Goal: Task Accomplishment & Management: Complete application form

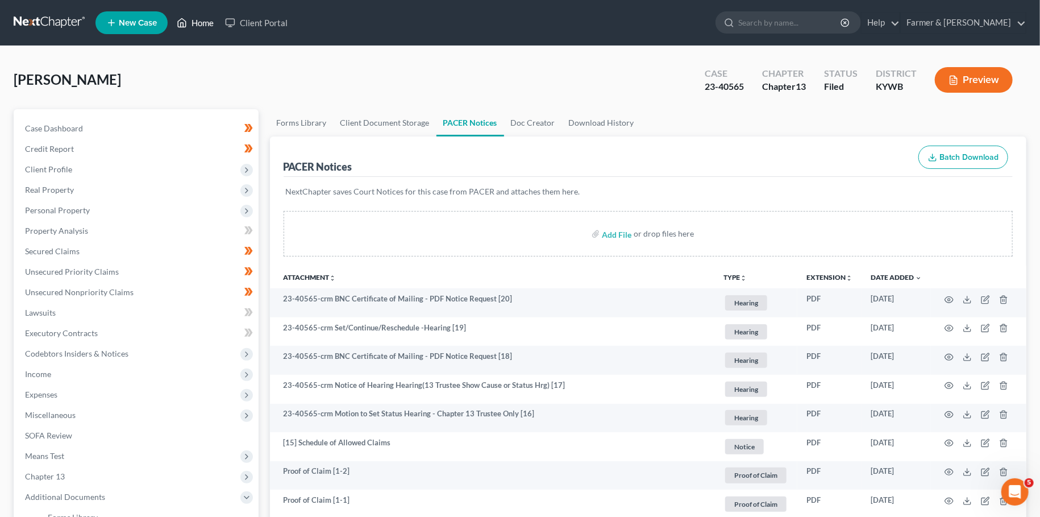
click at [198, 23] on link "Home" at bounding box center [195, 23] width 48 height 20
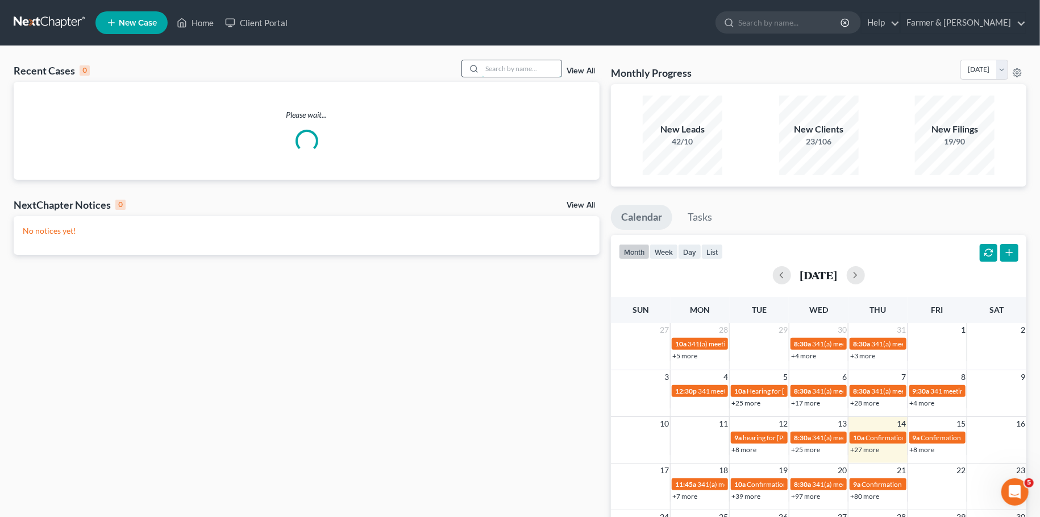
click at [535, 69] on input "search" at bounding box center [522, 68] width 80 height 16
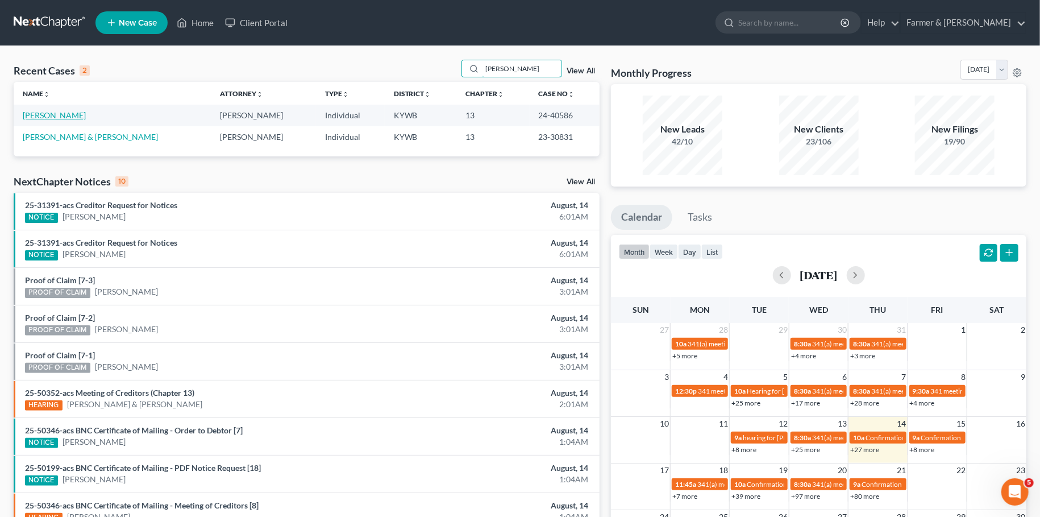
type input "[PERSON_NAME]"
click at [44, 112] on link "[PERSON_NAME]" at bounding box center [54, 115] width 63 height 10
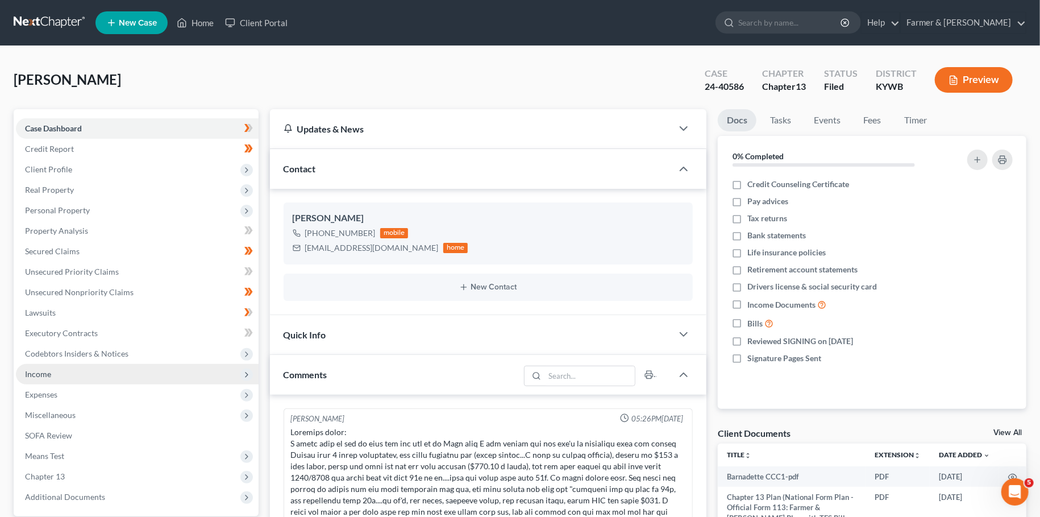
scroll to position [65, 0]
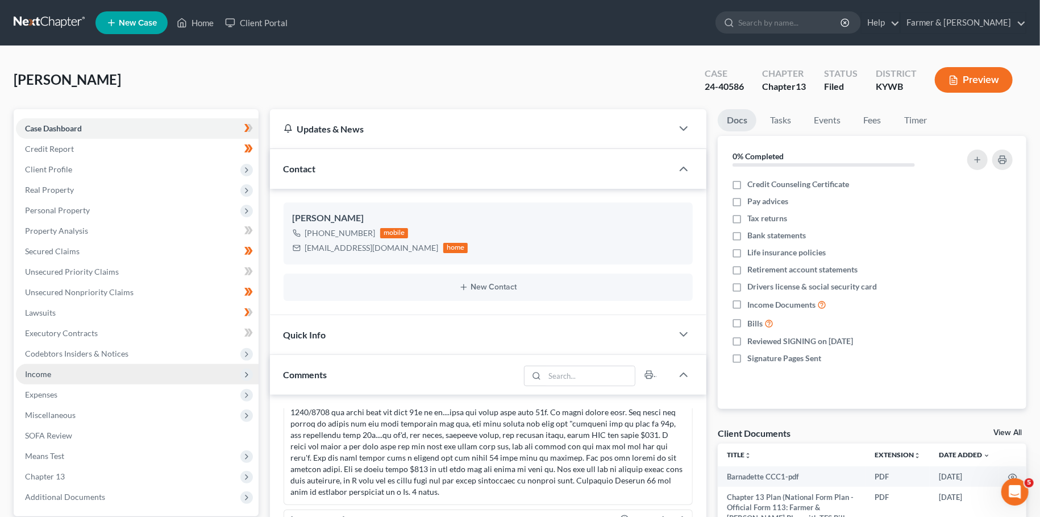
click at [70, 376] on span "Income" at bounding box center [137, 374] width 243 height 20
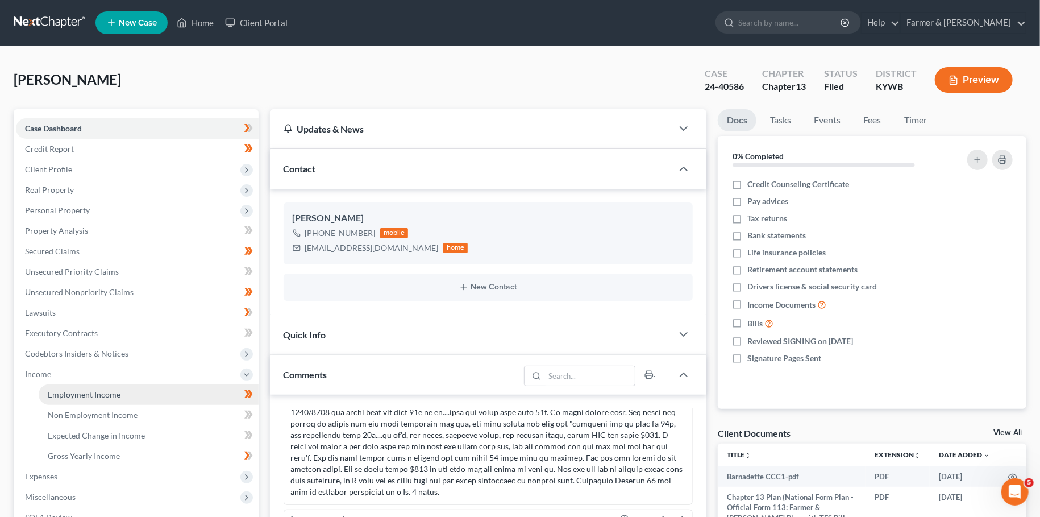
click at [76, 395] on span "Employment Income" at bounding box center [84, 394] width 73 height 10
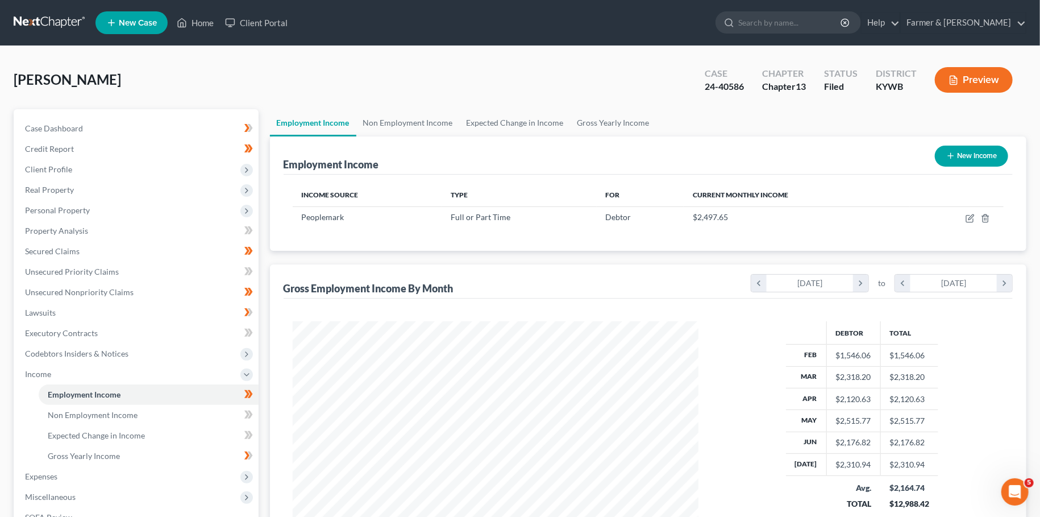
scroll to position [203, 428]
click at [972, 215] on icon "button" at bounding box center [970, 216] width 5 height 5
select select "0"
select select "18"
select select "3"
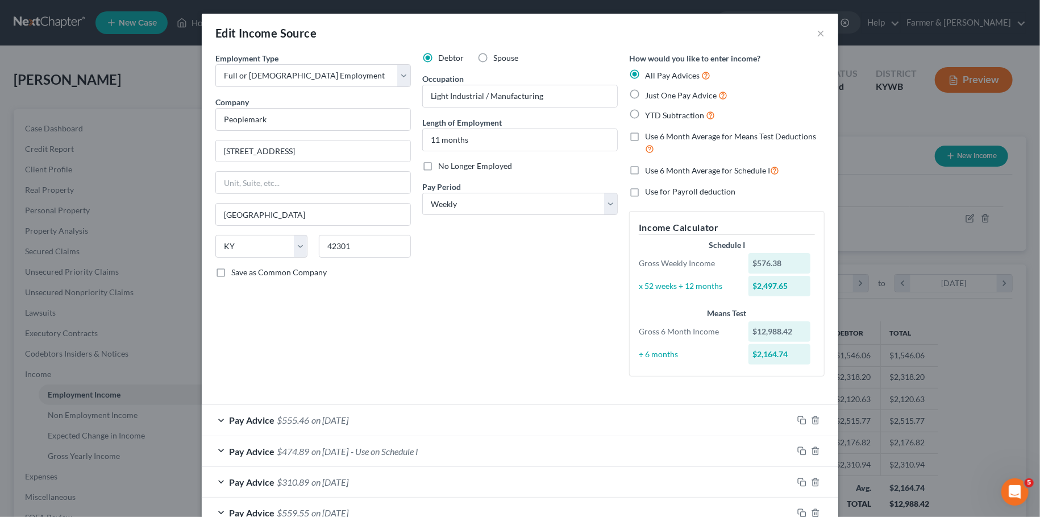
click at [438, 167] on label "No Longer Employed" at bounding box center [475, 165] width 74 height 11
click at [443, 167] on input "No Longer Employed" at bounding box center [446, 163] width 7 height 7
checkbox input "true"
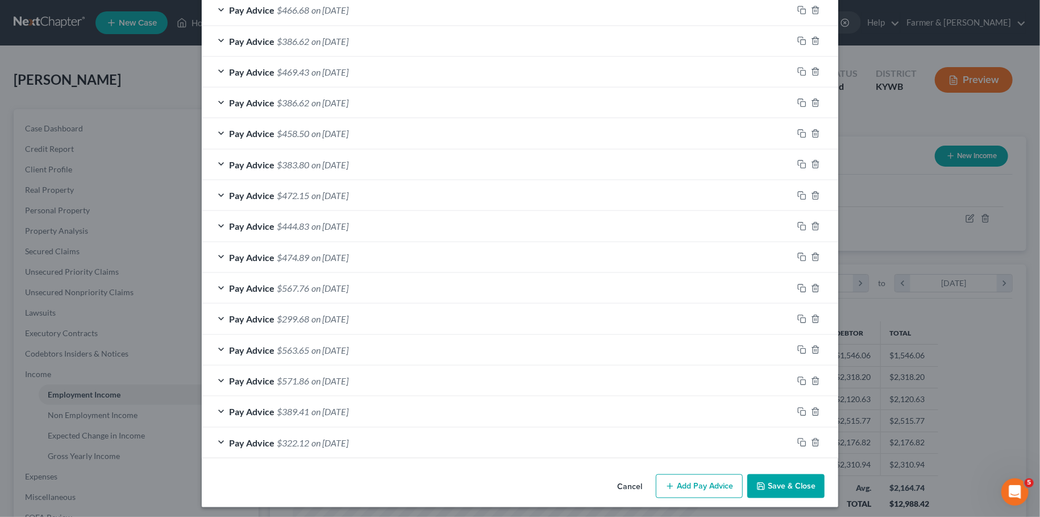
click at [756, 476] on button "Save & Close" at bounding box center [785, 486] width 77 height 24
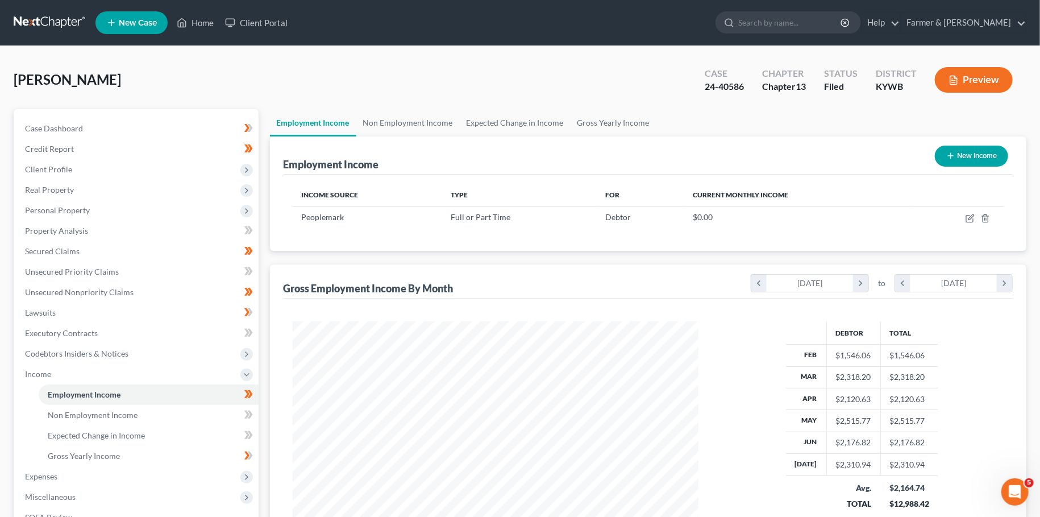
click at [952, 151] on icon "button" at bounding box center [950, 155] width 9 height 9
select select "0"
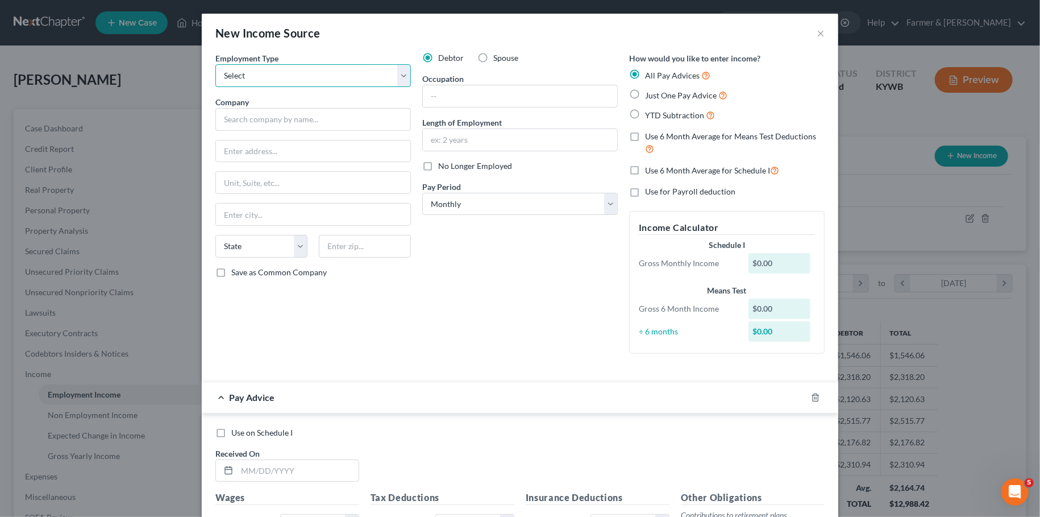
select select "0"
click option "Full or [DEMOGRAPHIC_DATA] Employment" at bounding box center [0, 0] width 0 height 0
click at [317, 118] on input "text" at bounding box center [313, 119] width 196 height 23
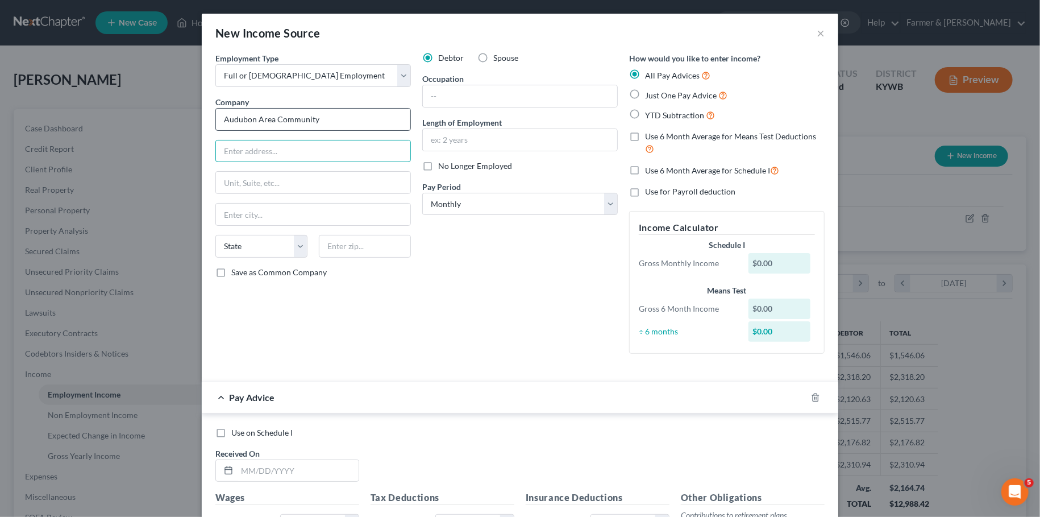
type input "Audubon Area Community"
type input "[STREET_ADDRESS]"
type input "42301"
type input "[GEOGRAPHIC_DATA]"
select select "18"
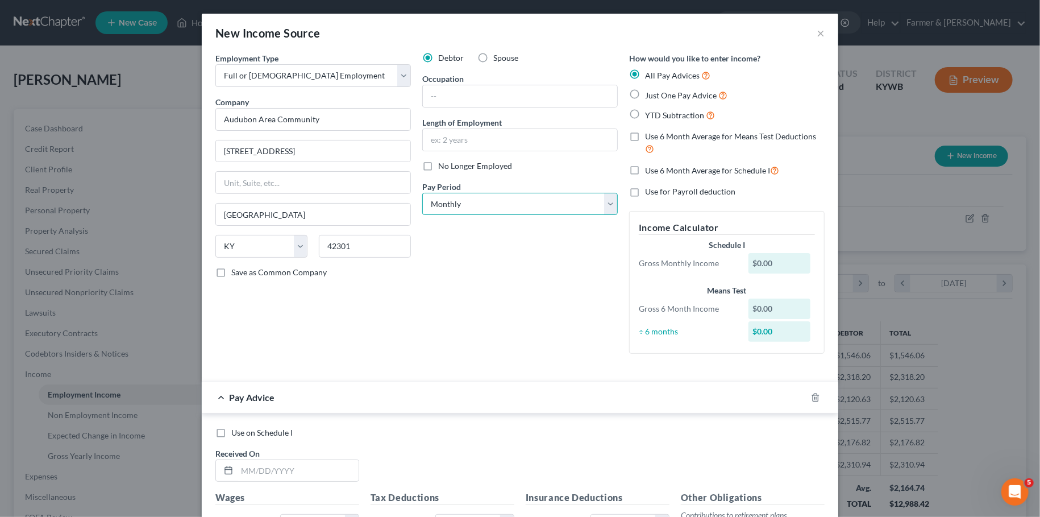
click at [422, 193] on select "Select Monthly Twice Monthly Every Other Week Weekly" at bounding box center [520, 204] width 196 height 23
select select "2"
click option "Every Other Week" at bounding box center [0, 0] width 0 height 0
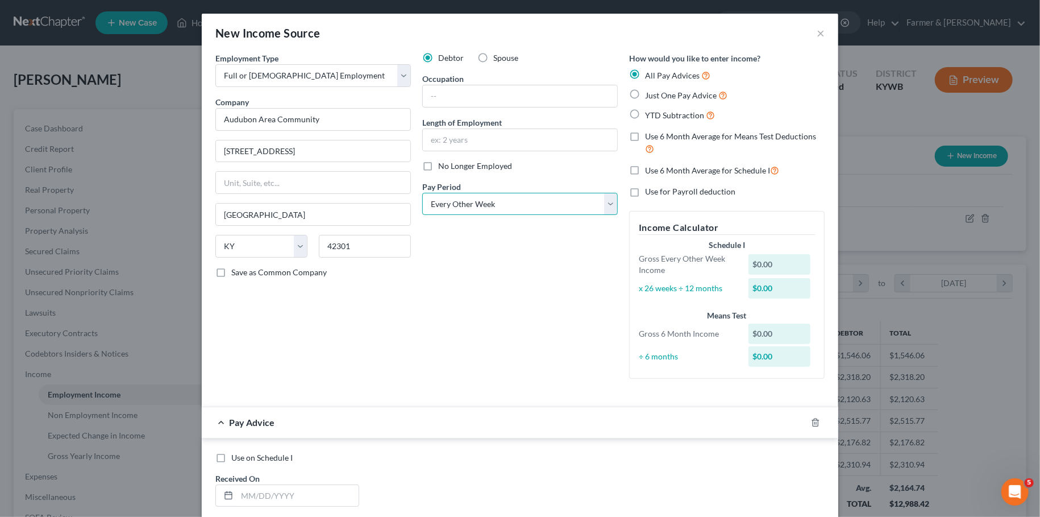
scroll to position [322, 0]
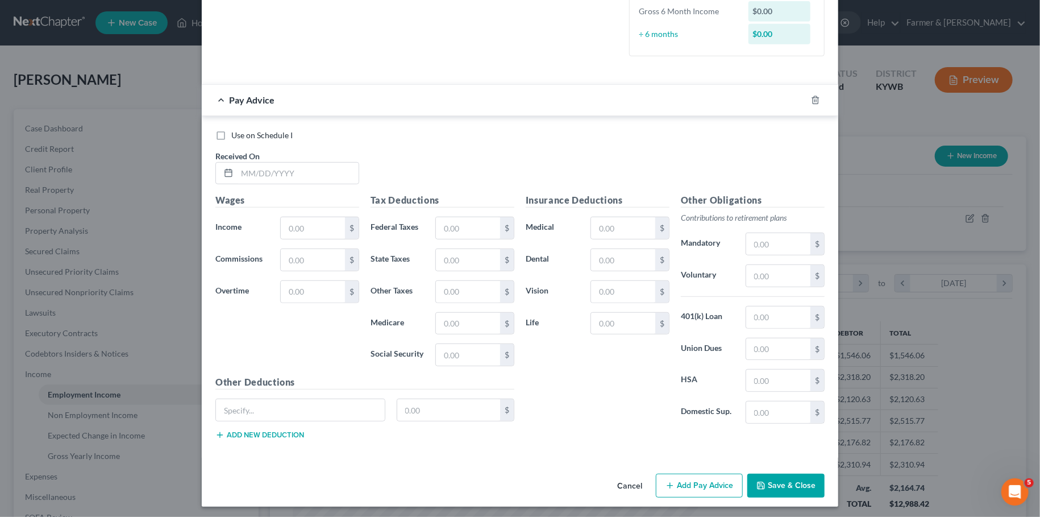
click at [231, 133] on label "Use on Schedule I" at bounding box center [261, 135] width 61 height 11
click at [236, 133] on input "Use on Schedule I" at bounding box center [239, 133] width 7 height 7
checkbox input "true"
click at [244, 171] on input "text" at bounding box center [298, 174] width 122 height 22
type input "[DATE]"
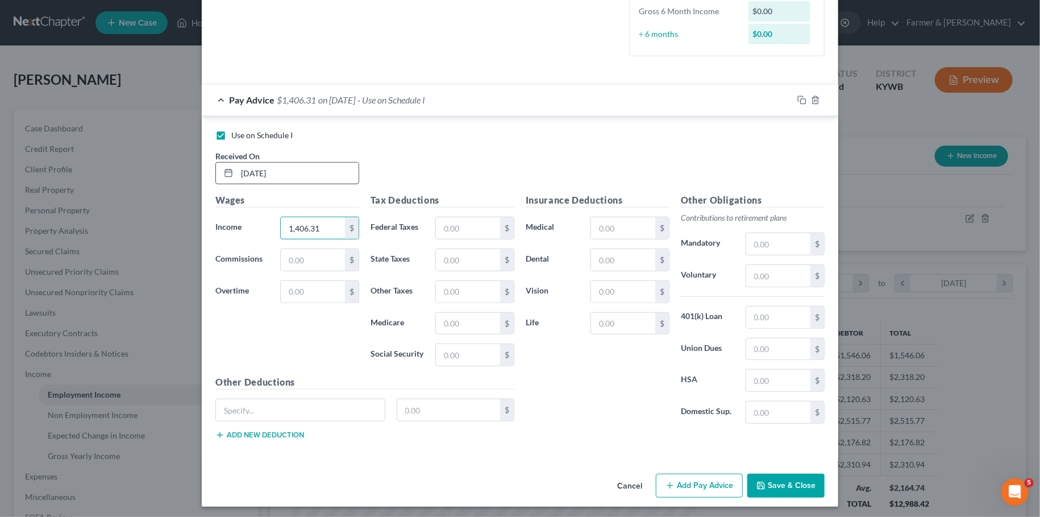
type input "1,406.31"
click at [638, 226] on input "text" at bounding box center [623, 228] width 64 height 22
type input "26.73"
click at [617, 260] on input "text" at bounding box center [623, 260] width 64 height 22
type input "14.20"
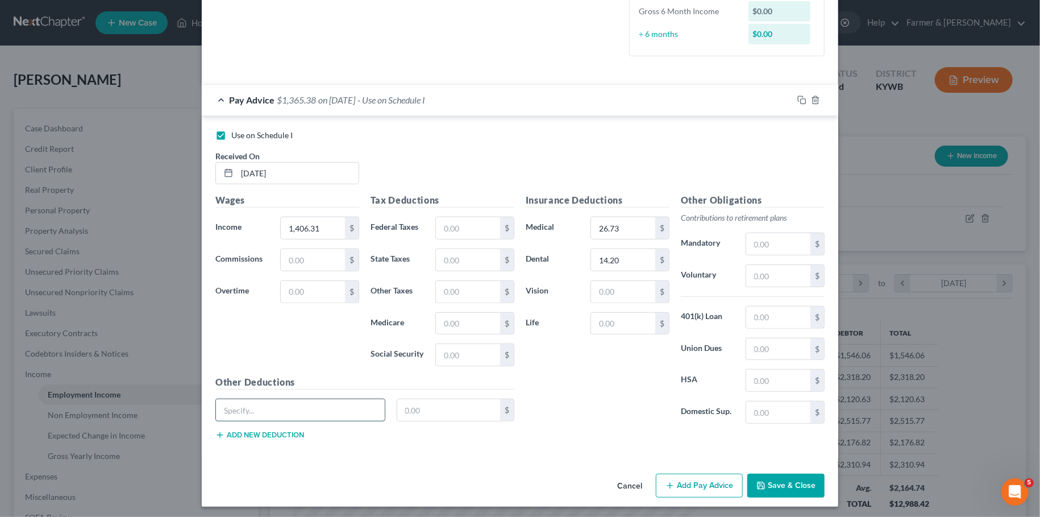
click at [292, 413] on input "text" at bounding box center [300, 410] width 169 height 22
click at [773, 377] on input "text" at bounding box center [778, 380] width 64 height 22
type input "100.00"
drag, startPoint x: 647, startPoint y: 225, endPoint x: 511, endPoint y: 221, distance: 136.5
click at [591, 221] on input "26.73" at bounding box center [623, 228] width 64 height 22
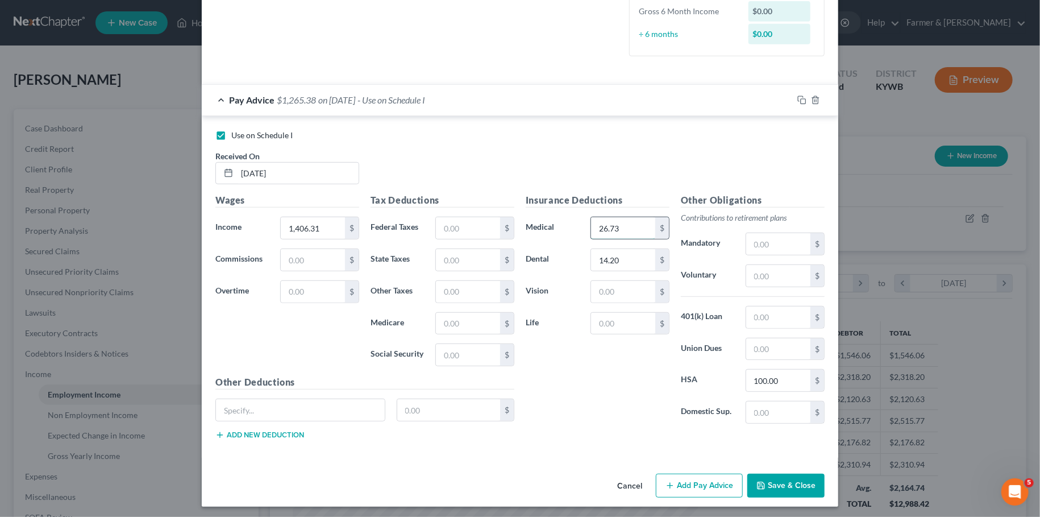
drag, startPoint x: 623, startPoint y: 217, endPoint x: 579, endPoint y: 224, distance: 44.4
click at [591, 224] on input "26.73" at bounding box center [623, 228] width 64 height 22
type input "51.51"
click at [621, 319] on input "text" at bounding box center [623, 324] width 64 height 22
type input "13.40"
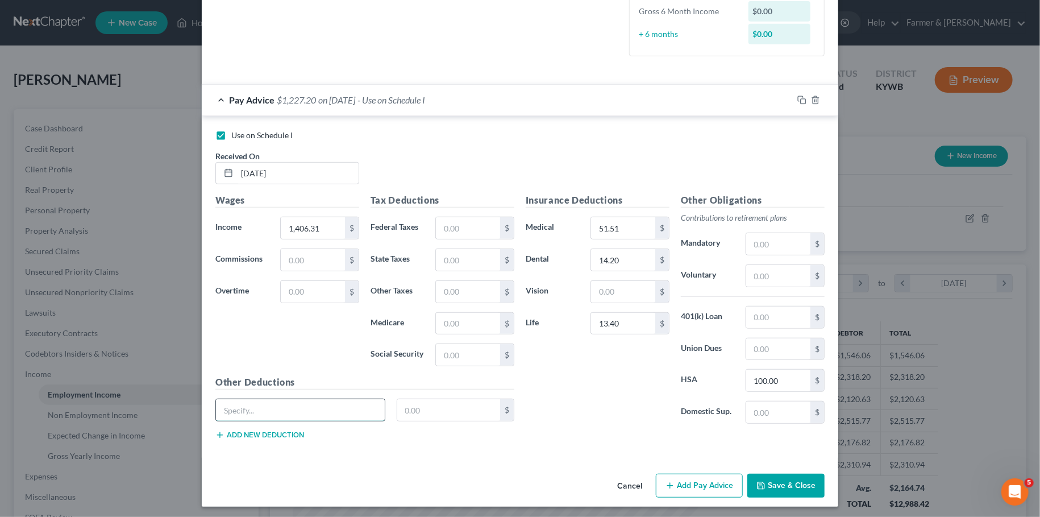
click at [292, 409] on input "text" at bounding box center [300, 410] width 169 height 22
type input "c"
type input "Charity"
type input "5.00"
click at [295, 432] on button "Add new deduction" at bounding box center [259, 434] width 89 height 9
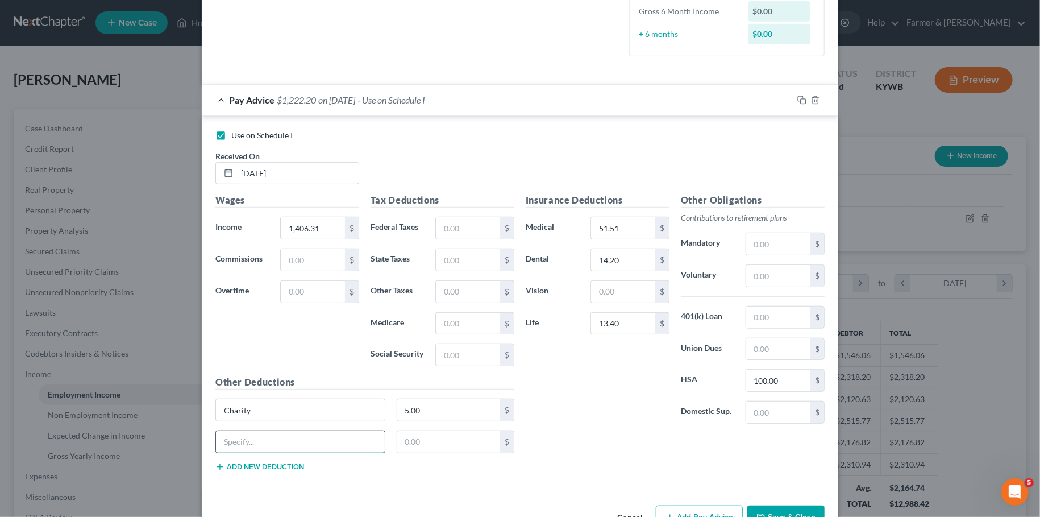
click at [338, 435] on input "text" at bounding box center [300, 442] width 169 height 22
type input "Short Term Disability"
type input "25.08"
click at [472, 226] on input "text" at bounding box center [468, 228] width 64 height 22
type input "160.20"
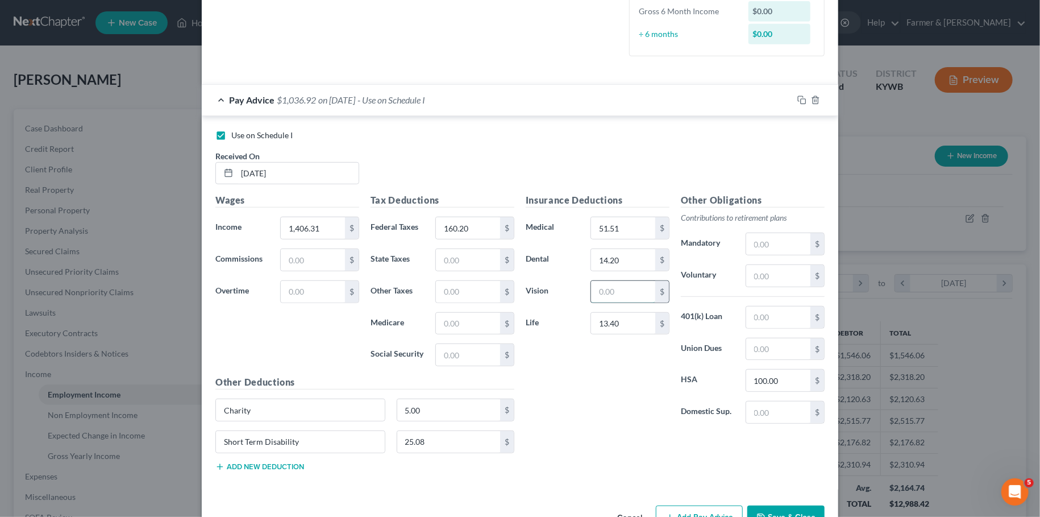
click at [638, 285] on input "text" at bounding box center [623, 292] width 64 height 22
click at [294, 470] on div "Other Deductions Charity 5.00 $ Short Term Disability 25.08 $ Add new deduction" at bounding box center [365, 427] width 310 height 105
click at [290, 462] on button "Add new deduction" at bounding box center [259, 466] width 89 height 9
click at [284, 469] on input "text" at bounding box center [300, 474] width 169 height 22
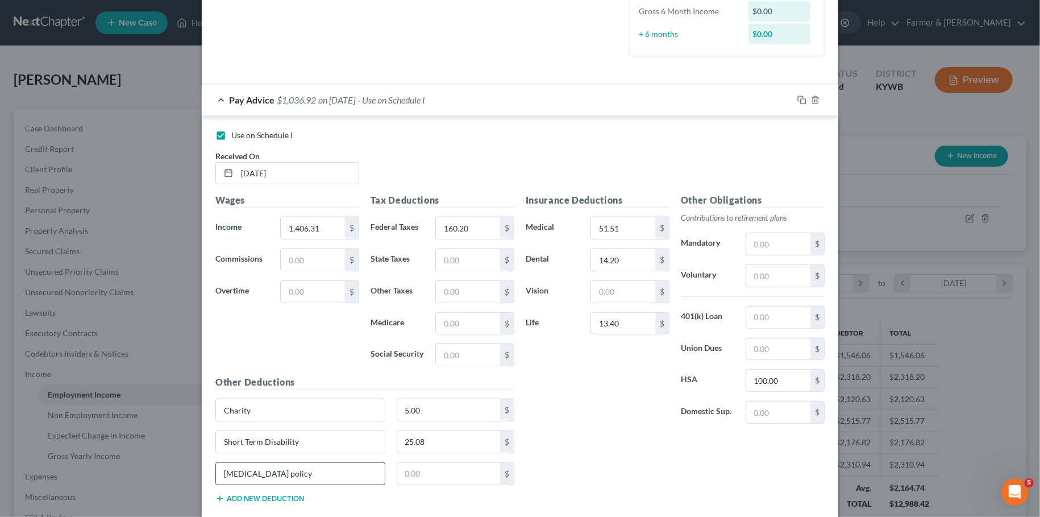
type input "[MEDICAL_DATA] policy"
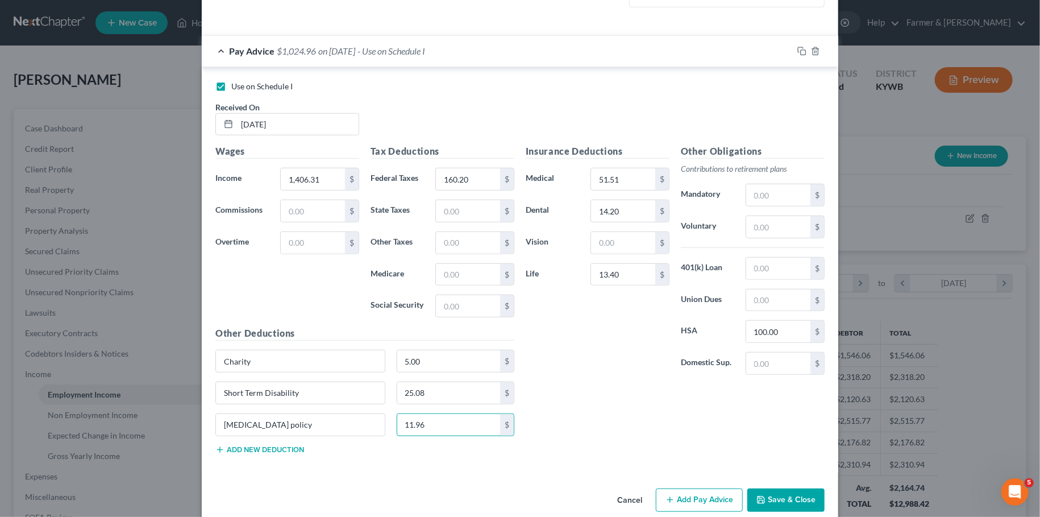
scroll to position [385, 0]
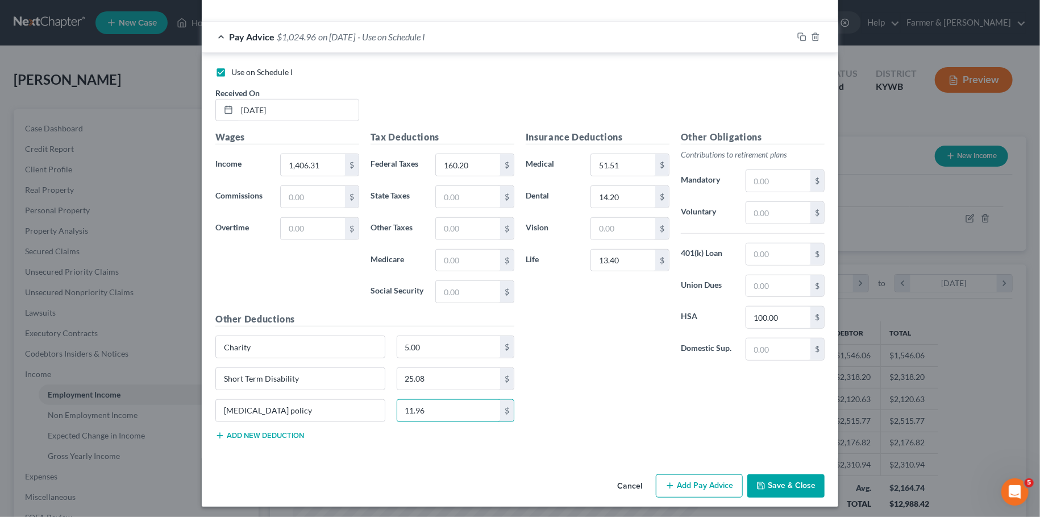
type input "11.96"
click at [772, 485] on button "Save & Close" at bounding box center [785, 486] width 77 height 24
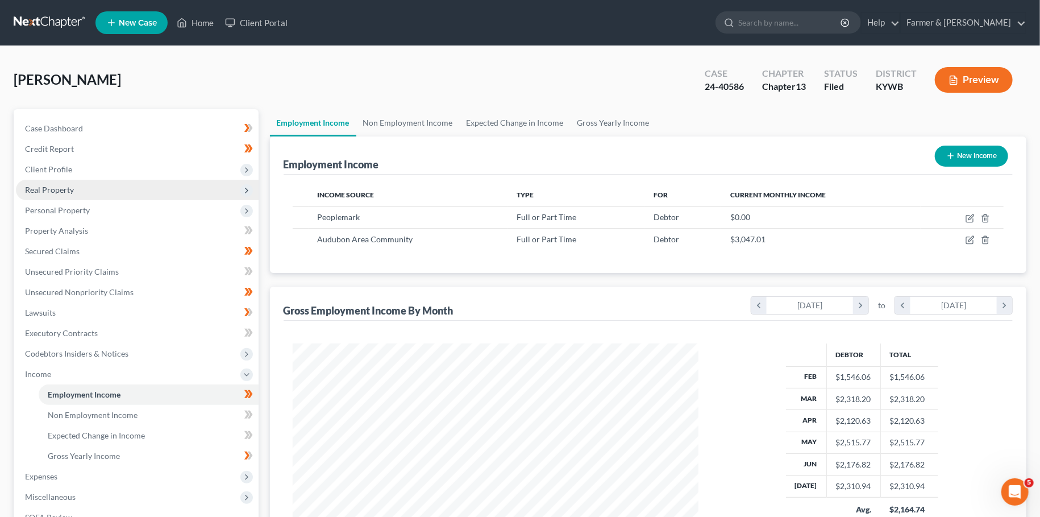
click at [62, 188] on span "Real Property" at bounding box center [49, 190] width 49 height 10
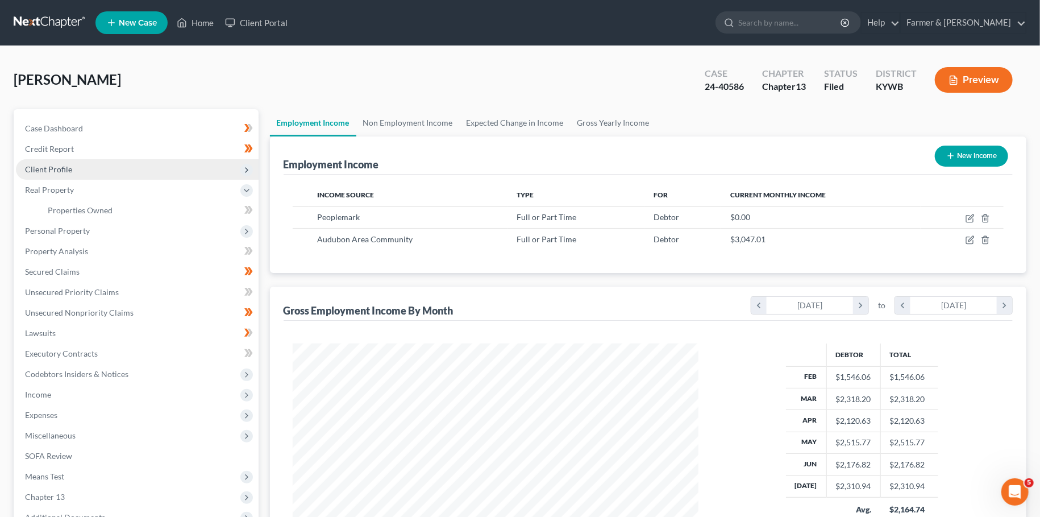
click at [74, 162] on span "Client Profile" at bounding box center [137, 169] width 243 height 20
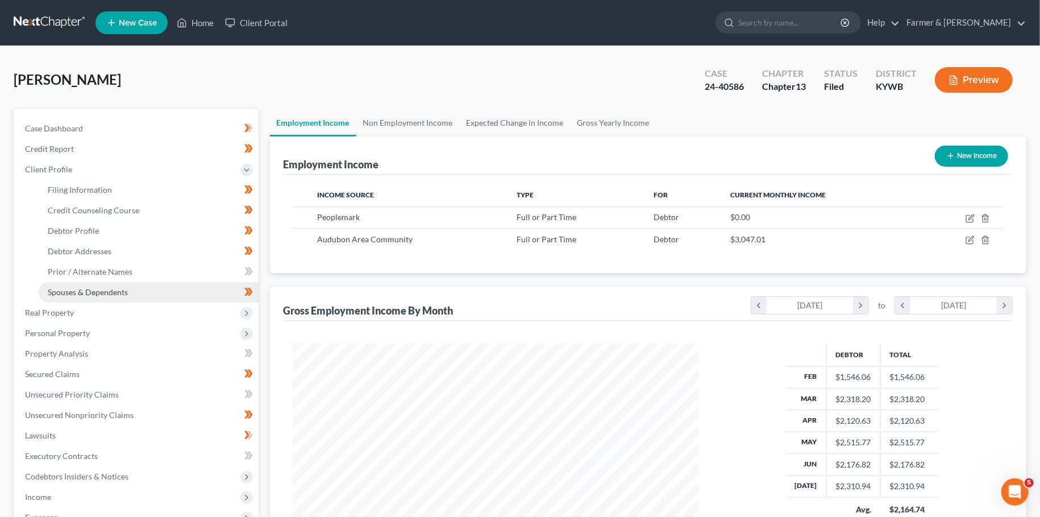
click at [87, 292] on span "Spouses & Dependents" at bounding box center [88, 292] width 80 height 10
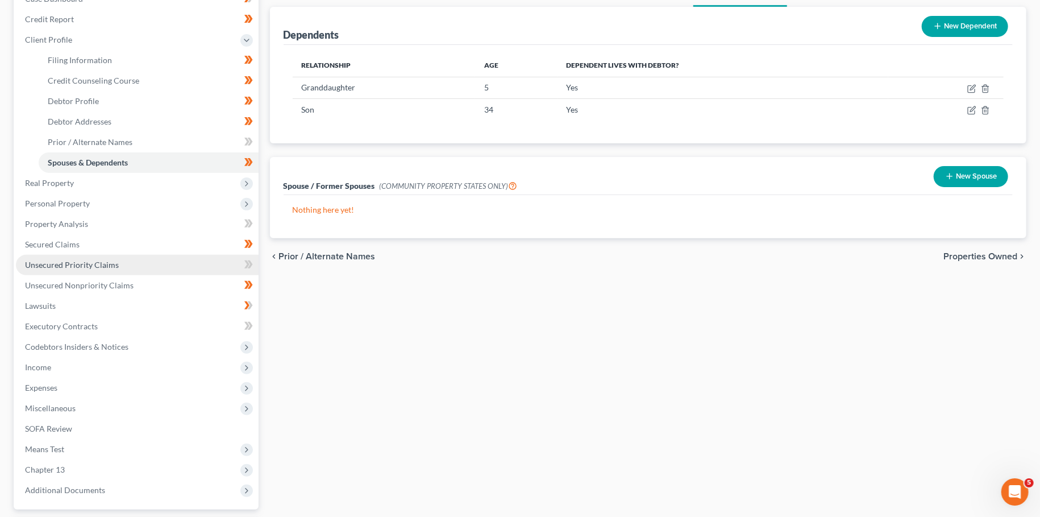
scroll to position [200, 0]
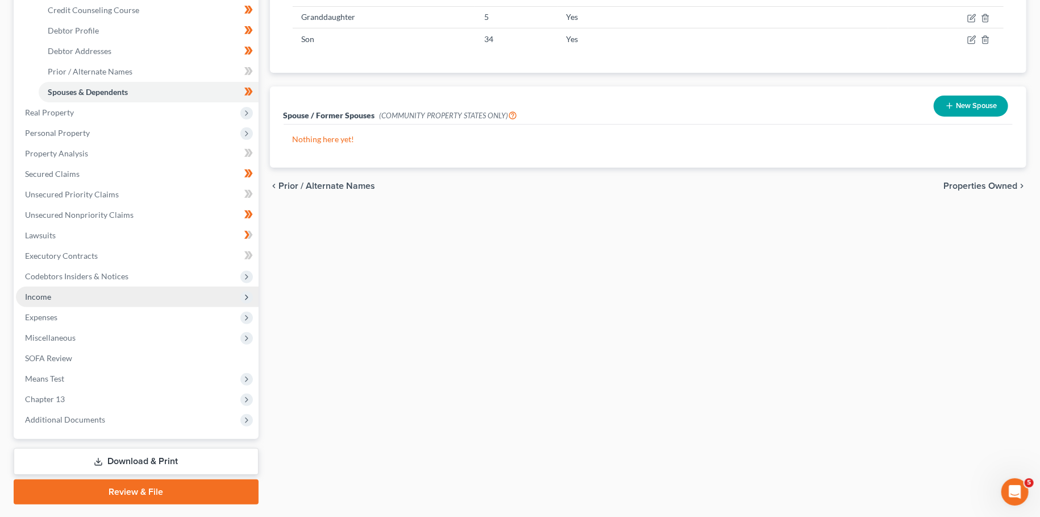
click at [75, 298] on span "Income" at bounding box center [137, 296] width 243 height 20
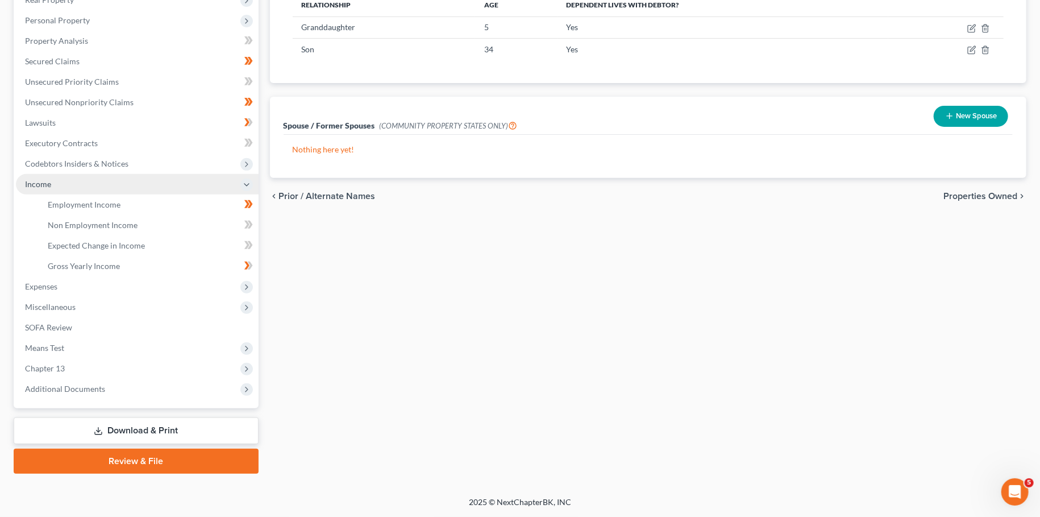
scroll to position [189, 0]
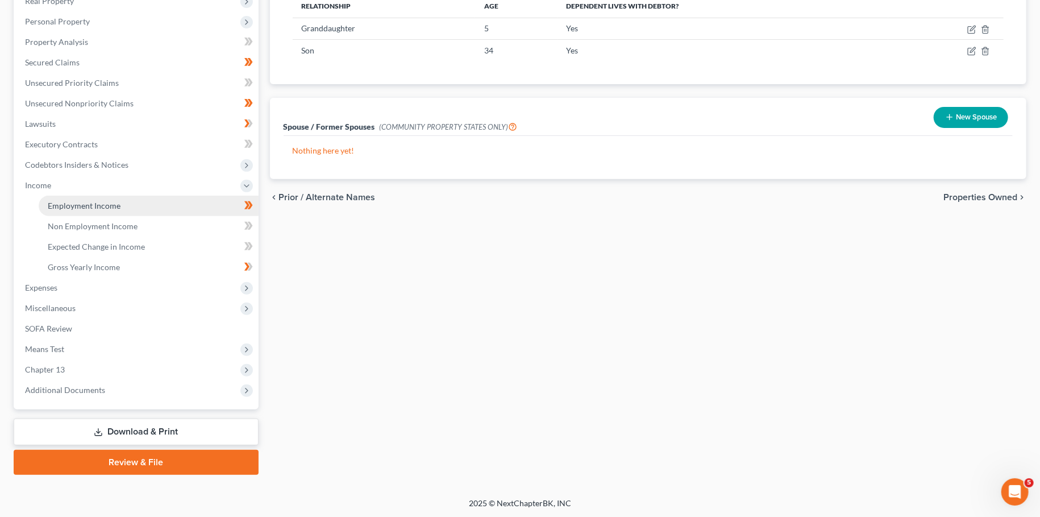
click at [93, 202] on span "Employment Income" at bounding box center [84, 206] width 73 height 10
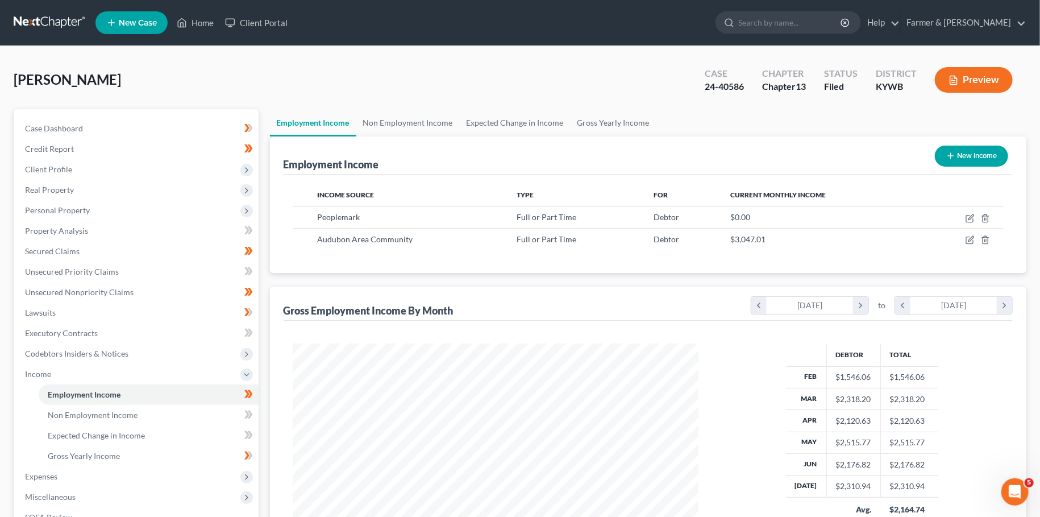
scroll to position [203, 428]
click at [970, 237] on icon "button" at bounding box center [970, 239] width 9 height 9
select select "0"
select select "18"
select select "2"
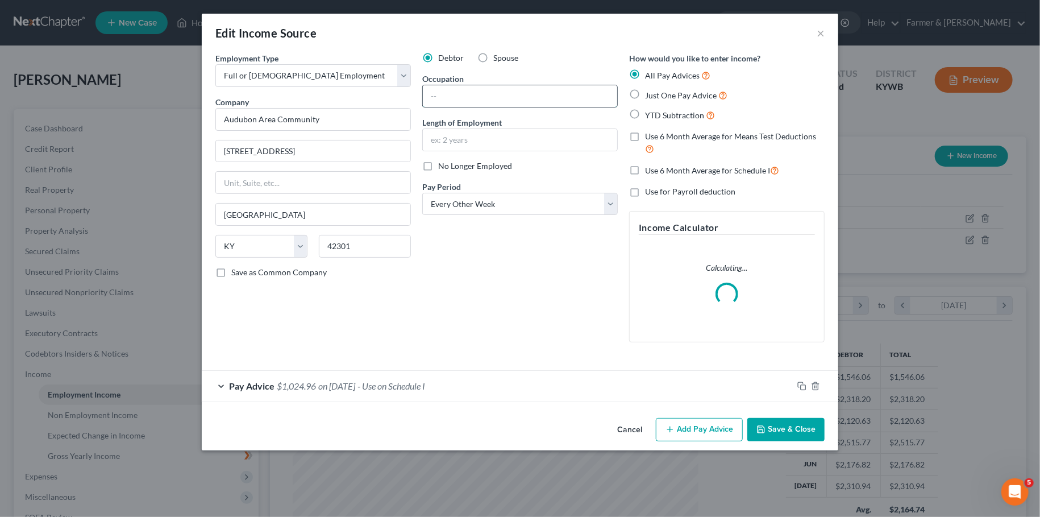
click at [473, 98] on input "text" at bounding box center [520, 96] width 194 height 22
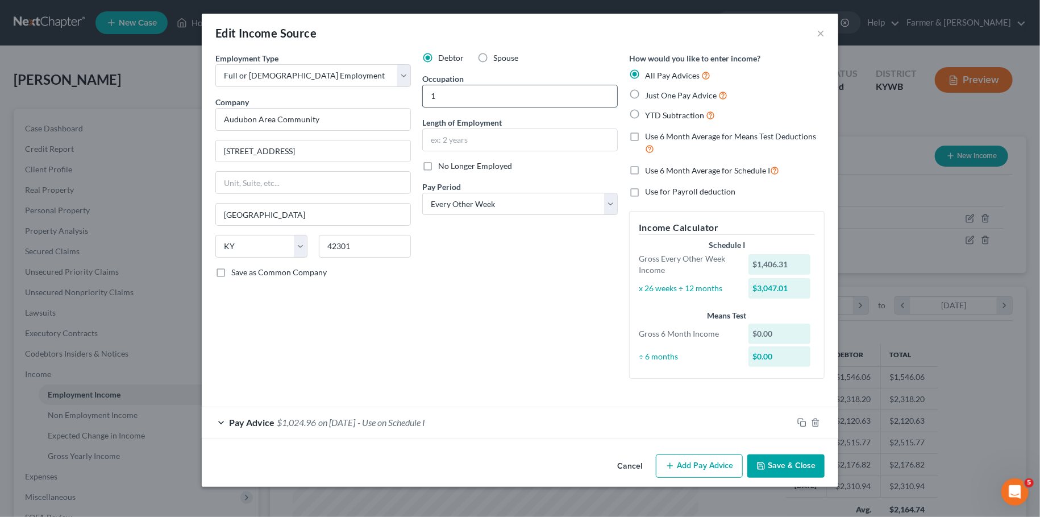
type input "1"
type input "2 months"
click at [798, 463] on button "Save & Close" at bounding box center [785, 466] width 77 height 24
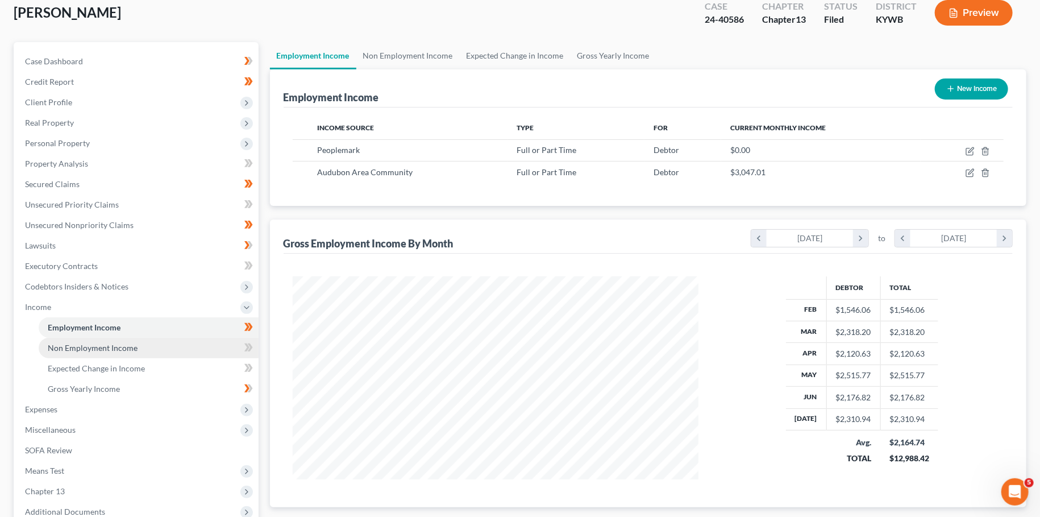
scroll to position [100, 0]
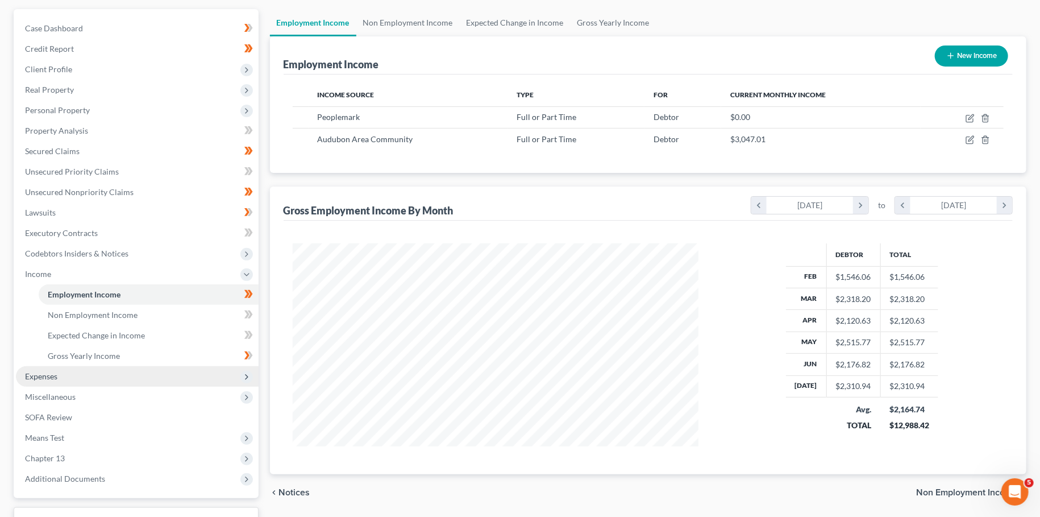
click at [93, 381] on span "Expenses" at bounding box center [137, 376] width 243 height 20
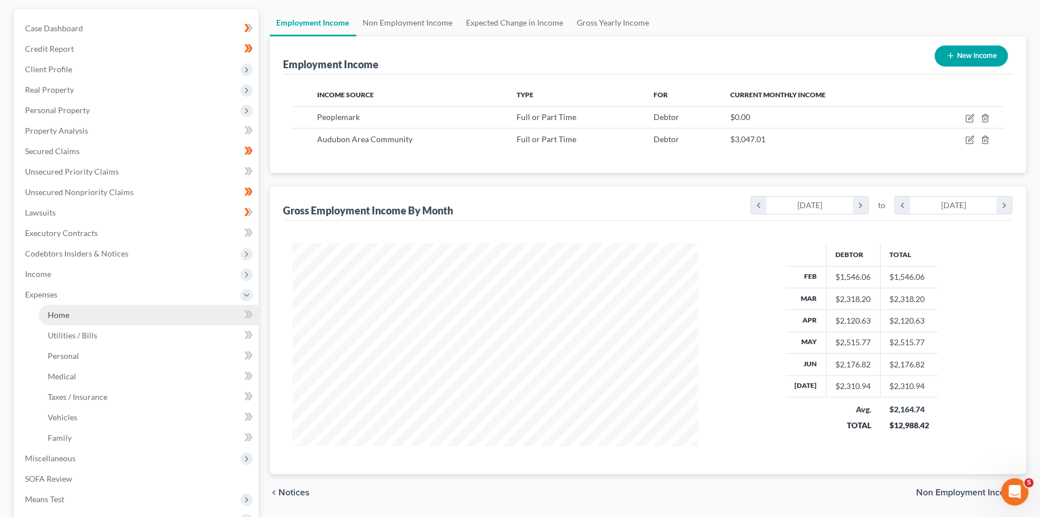
click at [89, 318] on link "Home" at bounding box center [149, 315] width 220 height 20
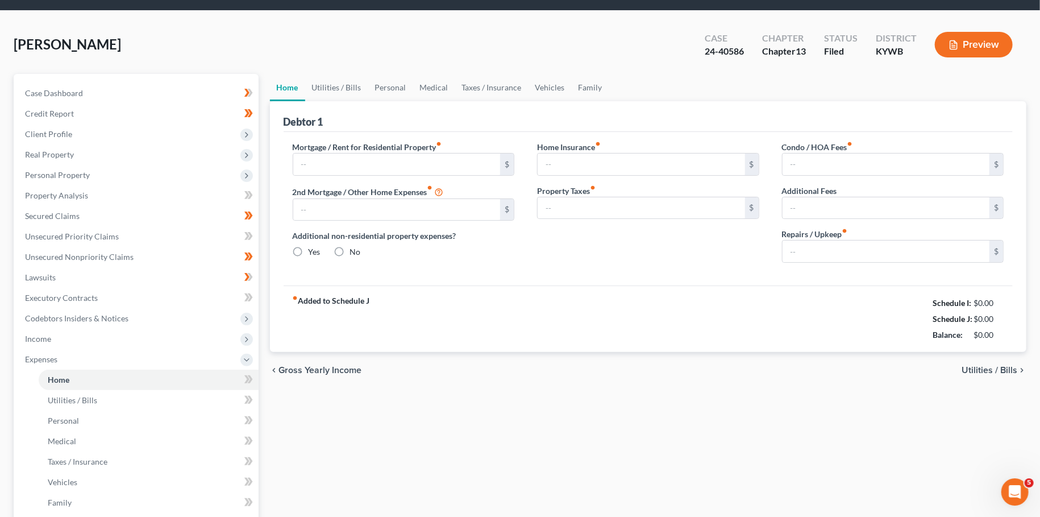
type input "690.00"
type input "0.00"
radio input "true"
type input "0.00"
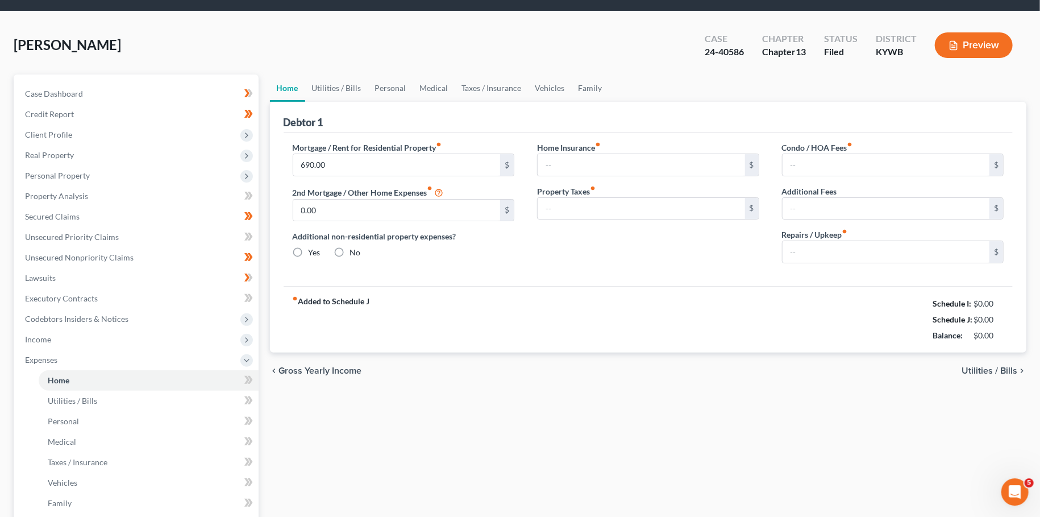
type input "0.00"
type input "25.00"
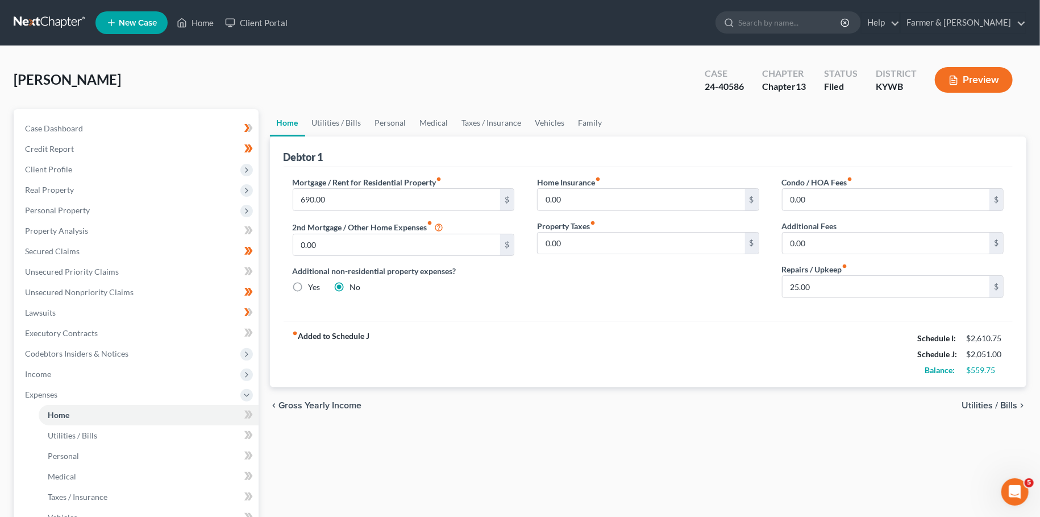
click at [590, 107] on div "[PERSON_NAME] Upgraded Case 24-40586 Chapter Chapter 13 Status [GEOGRAPHIC_DATA…" at bounding box center [520, 84] width 1013 height 49
click at [587, 121] on link "Family" at bounding box center [591, 122] width 38 height 27
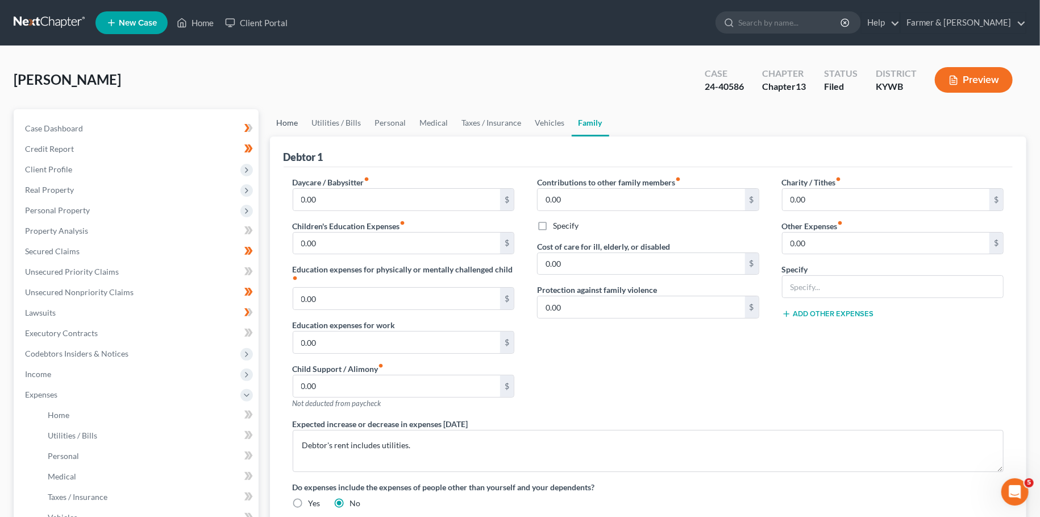
click at [291, 117] on link "Home" at bounding box center [287, 122] width 35 height 27
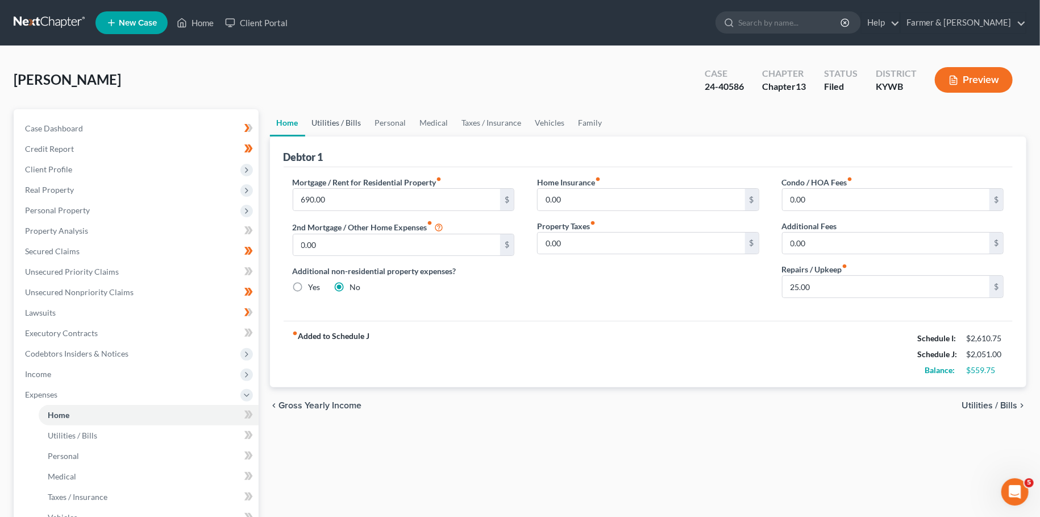
click at [316, 119] on link "Utilities / Bills" at bounding box center [336, 122] width 63 height 27
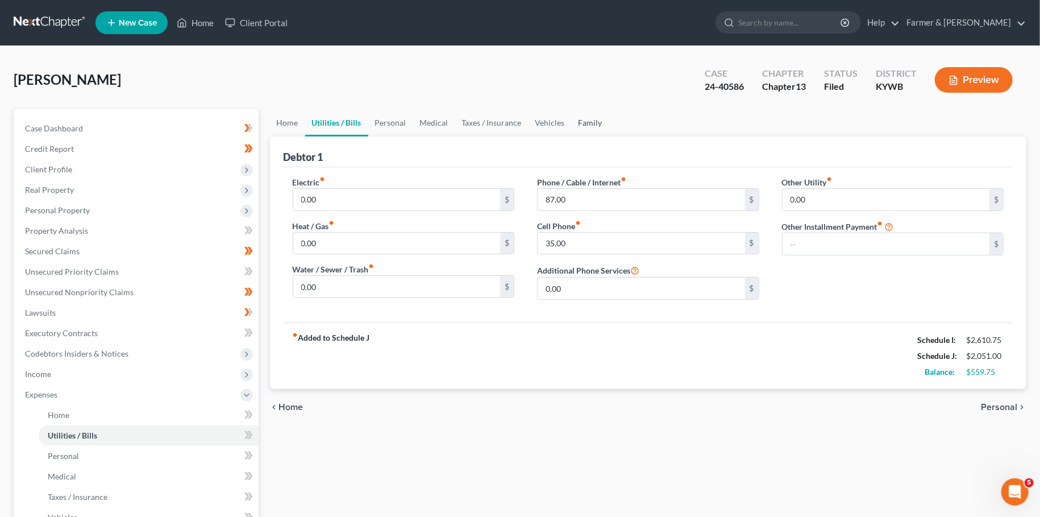
click at [592, 117] on link "Family" at bounding box center [591, 122] width 38 height 27
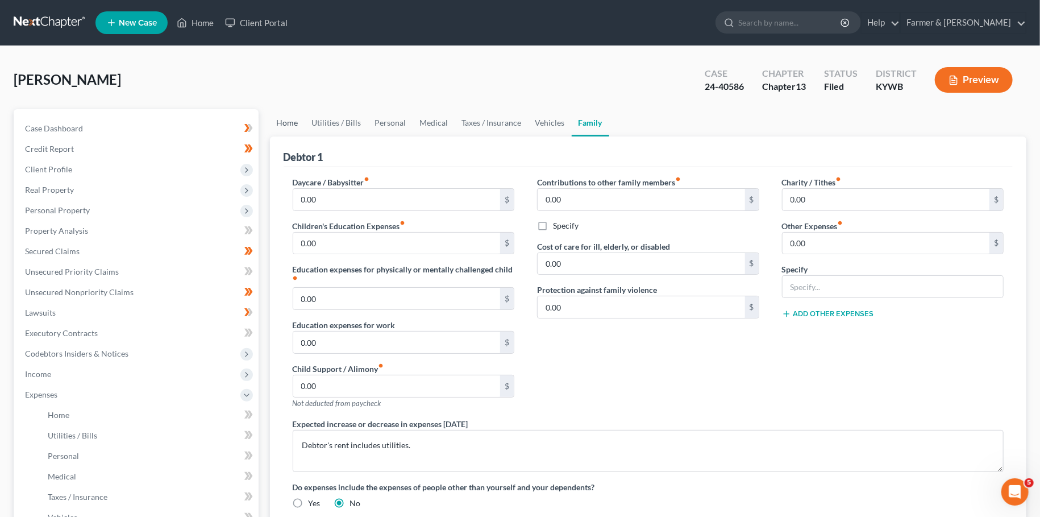
click at [281, 122] on link "Home" at bounding box center [287, 122] width 35 height 27
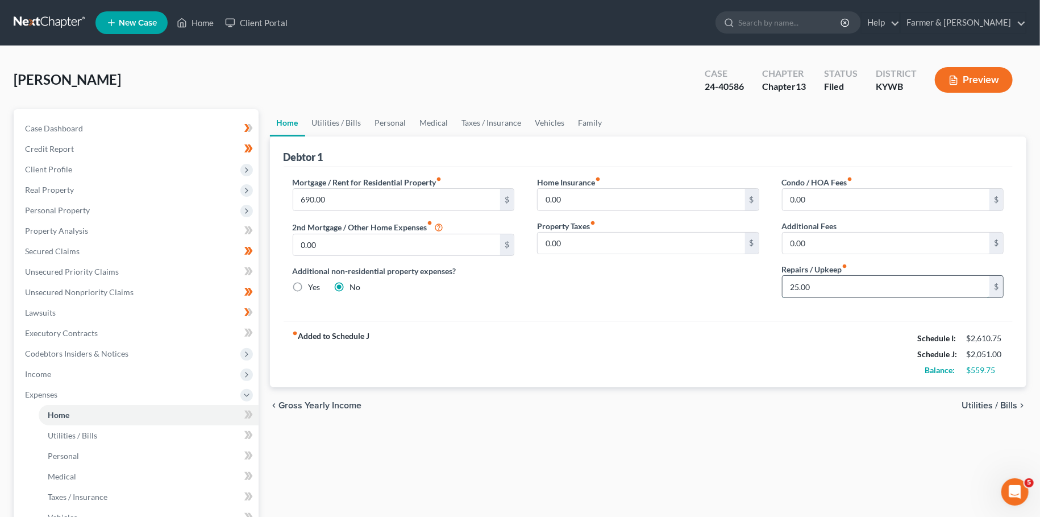
click at [826, 280] on input "25.00" at bounding box center [886, 287] width 207 height 22
type input "50.00"
click at [325, 126] on link "Utilities / Bills" at bounding box center [336, 122] width 63 height 27
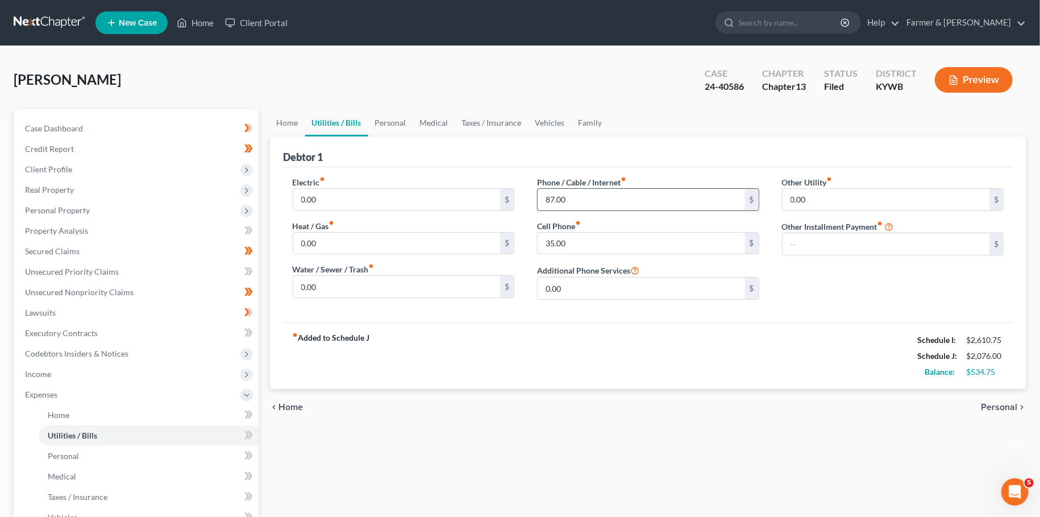
click at [627, 201] on input "87.00" at bounding box center [641, 200] width 207 height 22
click at [603, 249] on input "35.00" at bounding box center [641, 243] width 207 height 22
type input "45.00"
click at [412, 126] on link "Personal" at bounding box center [390, 122] width 45 height 27
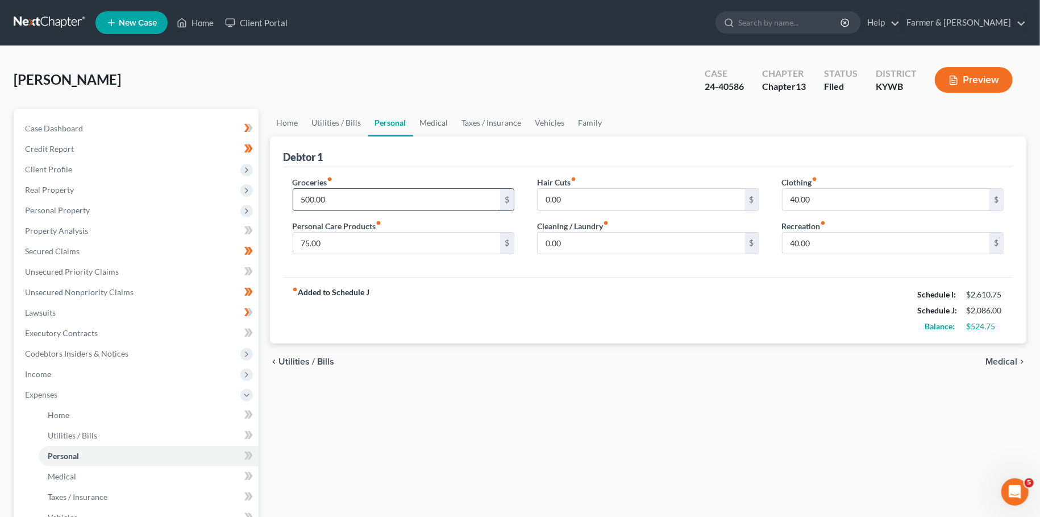
click at [343, 196] on input "500.00" at bounding box center [396, 200] width 207 height 22
type input "550.00"
type input "50.00"
click at [439, 122] on link "Medical" at bounding box center [434, 122] width 42 height 27
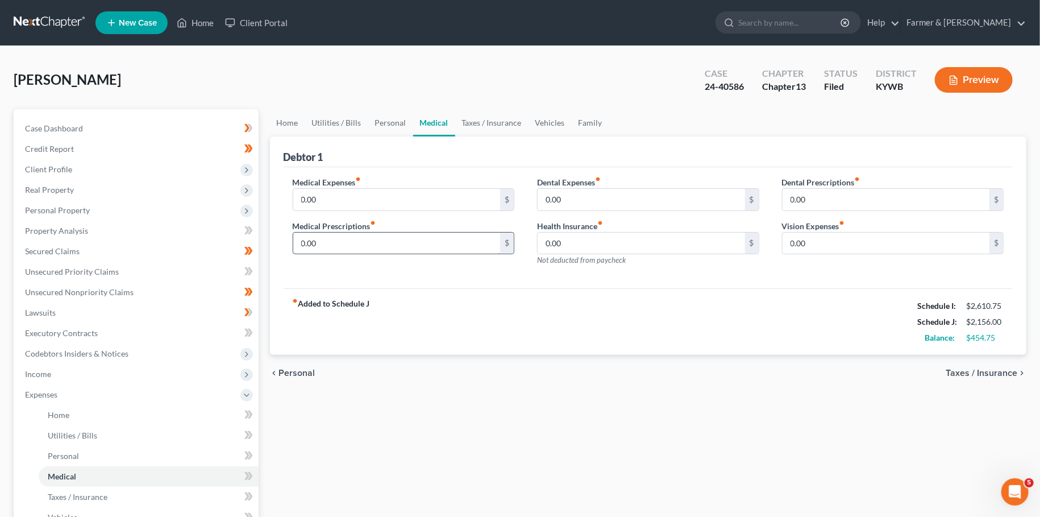
click at [360, 240] on input "0.00" at bounding box center [396, 243] width 207 height 22
type input "1"
type input "20.00"
click at [501, 120] on link "Taxes / Insurance" at bounding box center [491, 122] width 73 height 27
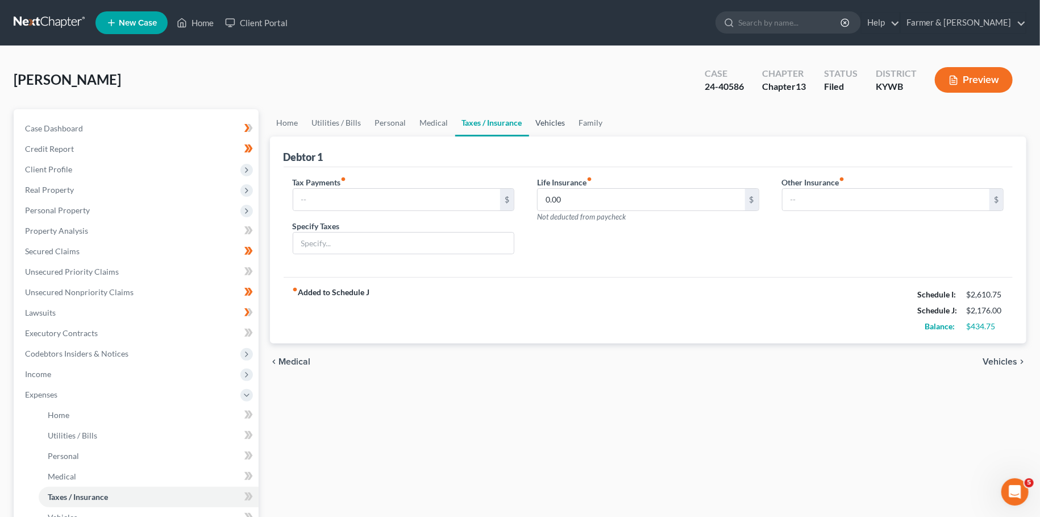
click at [554, 114] on link "Vehicles" at bounding box center [550, 122] width 43 height 27
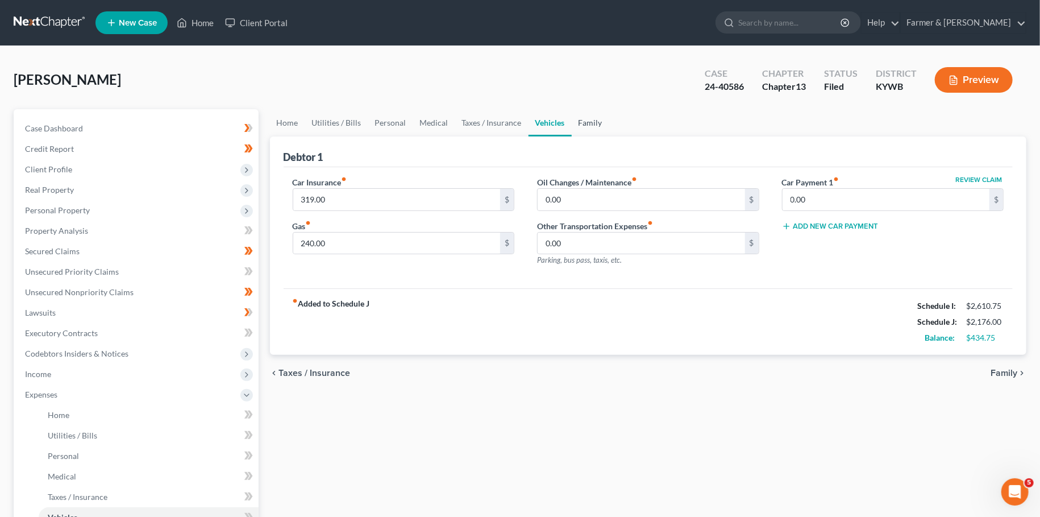
click at [585, 121] on link "Family" at bounding box center [591, 122] width 38 height 27
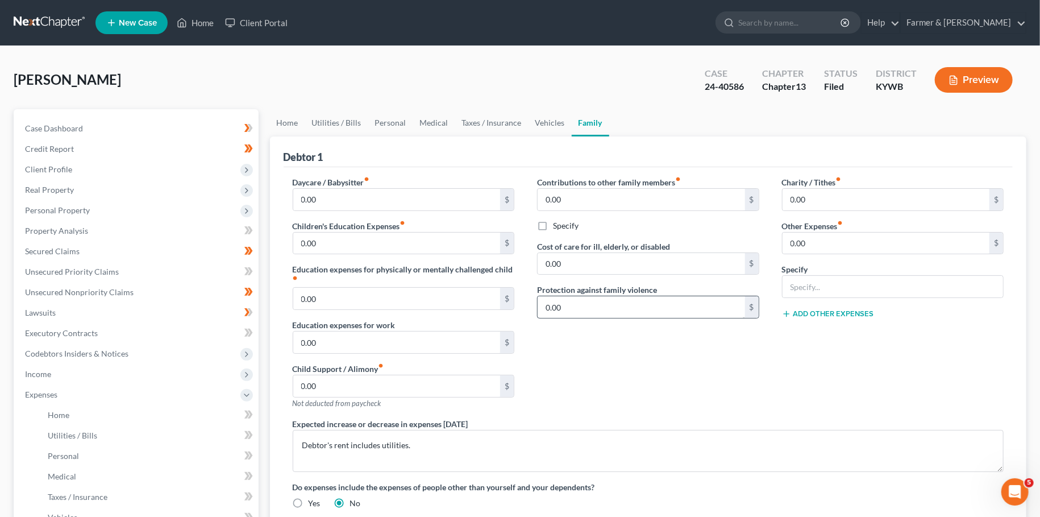
scroll to position [250, 0]
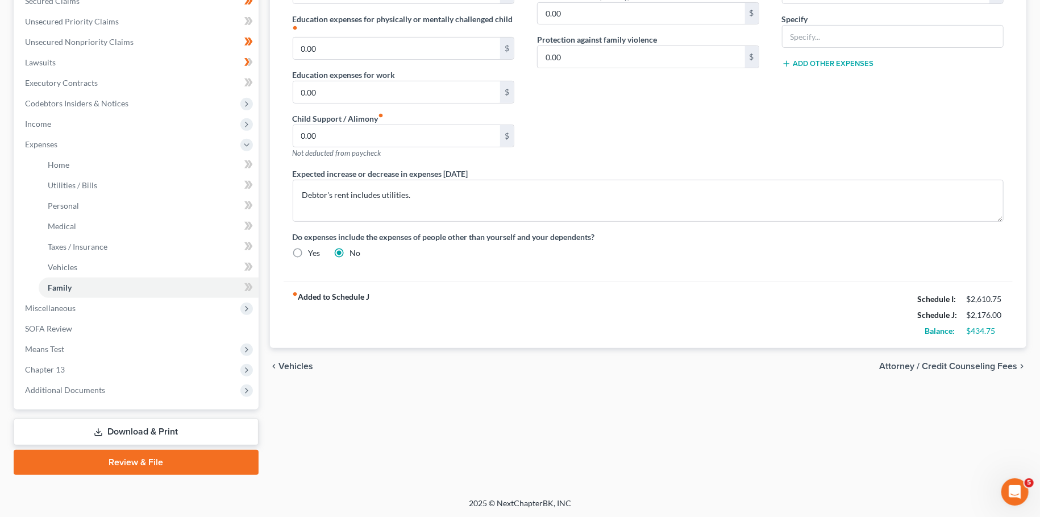
click at [118, 427] on link "Download & Print" at bounding box center [136, 431] width 245 height 27
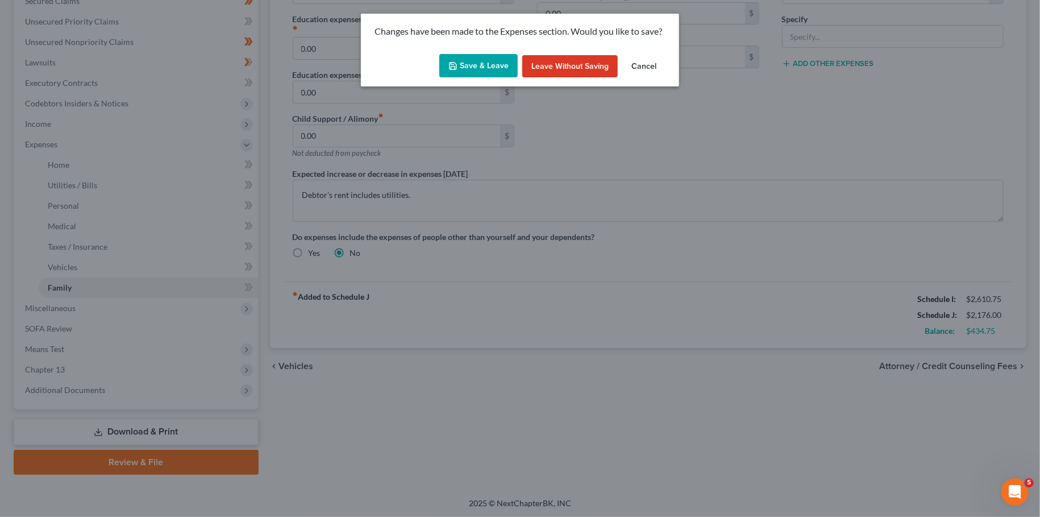
click at [477, 66] on button "Save & Leave" at bounding box center [478, 66] width 78 height 24
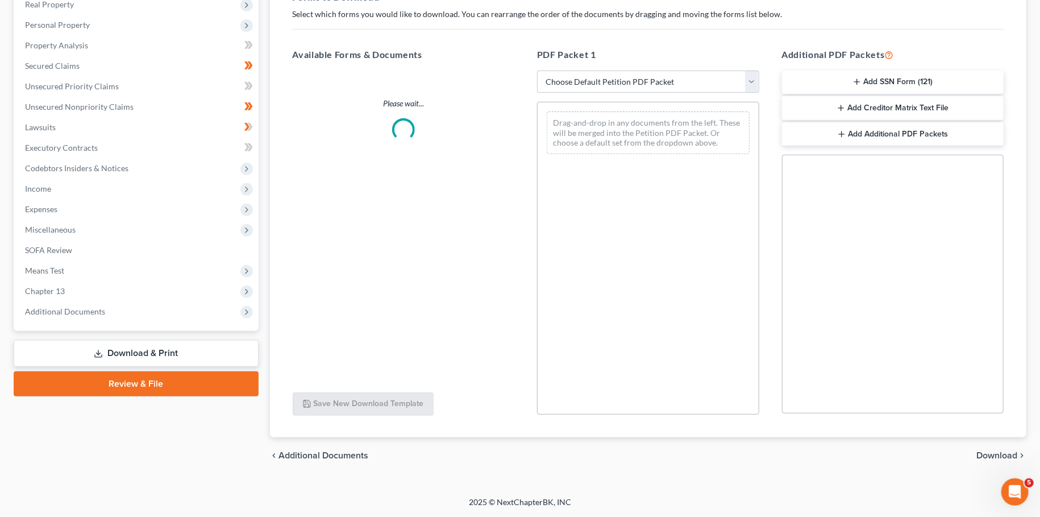
scroll to position [184, 0]
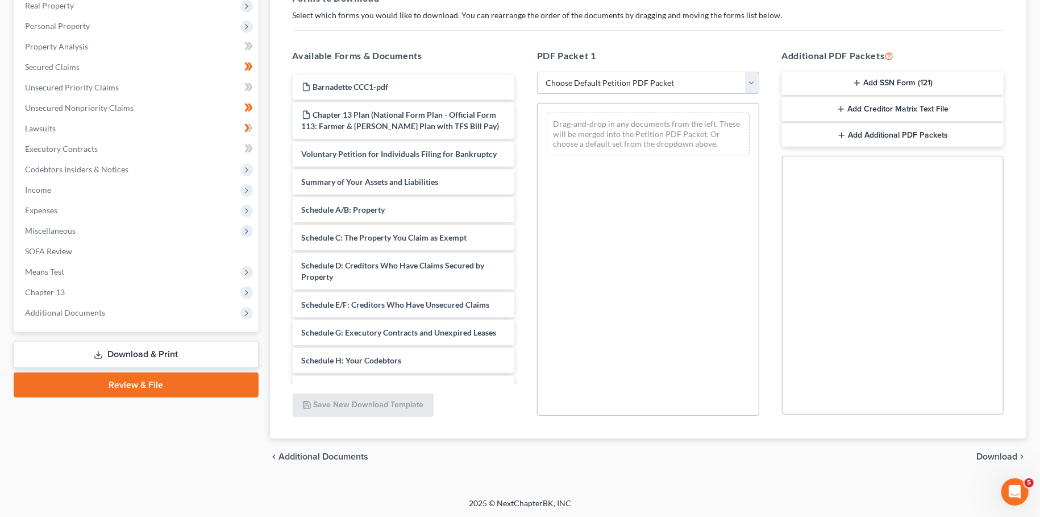
click at [537, 72] on select "Choose Default Petition PDF Packet Complete Bankruptcy Petition (all forms and …" at bounding box center [648, 83] width 222 height 23
select select "2"
click option "Amended Forms" at bounding box center [0, 0] width 0 height 0
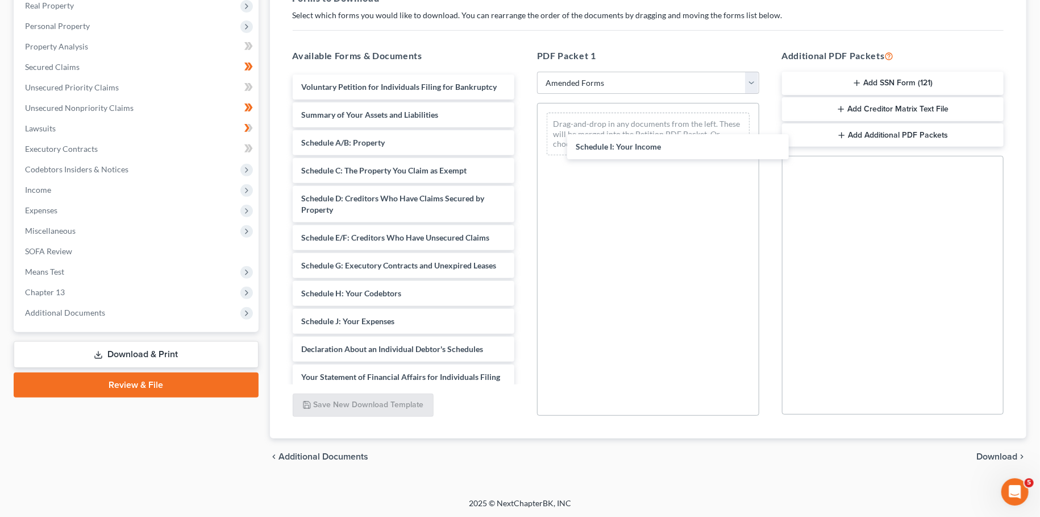
drag, startPoint x: 376, startPoint y: 320, endPoint x: 612, endPoint y: 179, distance: 274.8
click at [524, 147] on div "Schedule I: Your Income Voluntary Petition for Individuals Filing for Bankruptc…" at bounding box center [404, 312] width 240 height 477
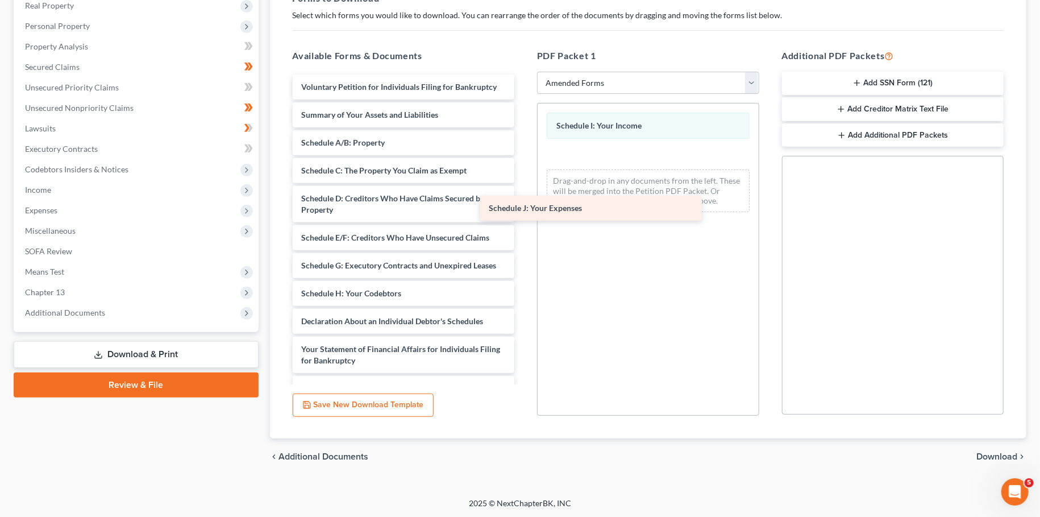
drag, startPoint x: 389, startPoint y: 322, endPoint x: 602, endPoint y: 196, distance: 247.7
click at [524, 196] on div "Schedule J: Your Expenses Voluntary Petition for Individuals Filing for Bankrup…" at bounding box center [404, 298] width 240 height 449
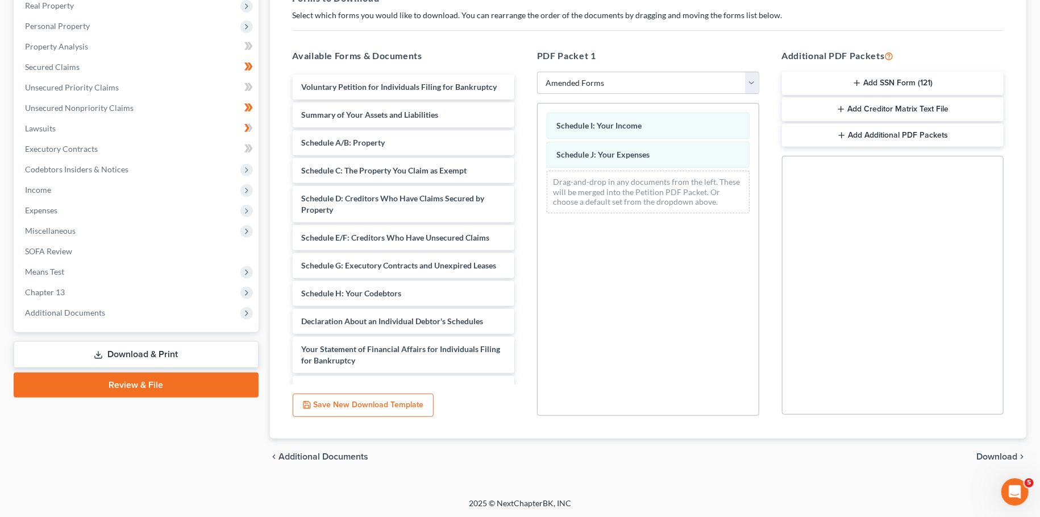
click at [975, 450] on div "chevron_left Additional Documents Download chevron_right" at bounding box center [648, 456] width 757 height 36
click at [988, 452] on span "Download" at bounding box center [996, 456] width 41 height 9
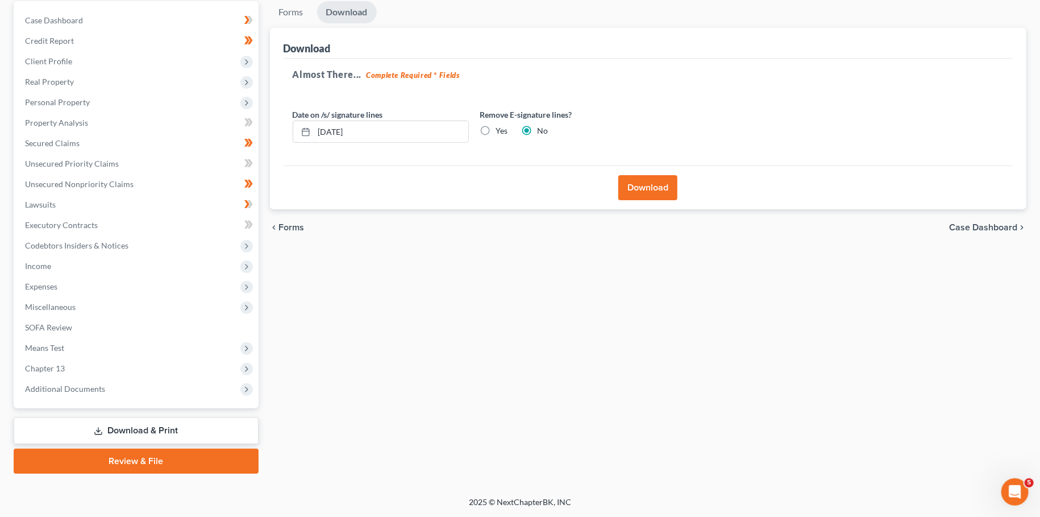
scroll to position [106, 0]
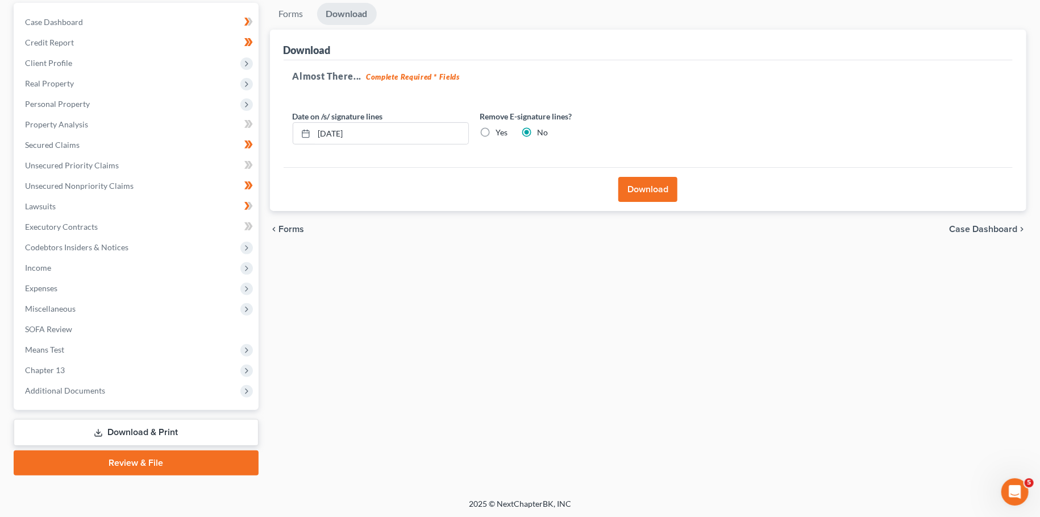
click at [619, 169] on div "Download" at bounding box center [649, 189] width 730 height 44
click at [630, 179] on button "Download" at bounding box center [647, 189] width 59 height 25
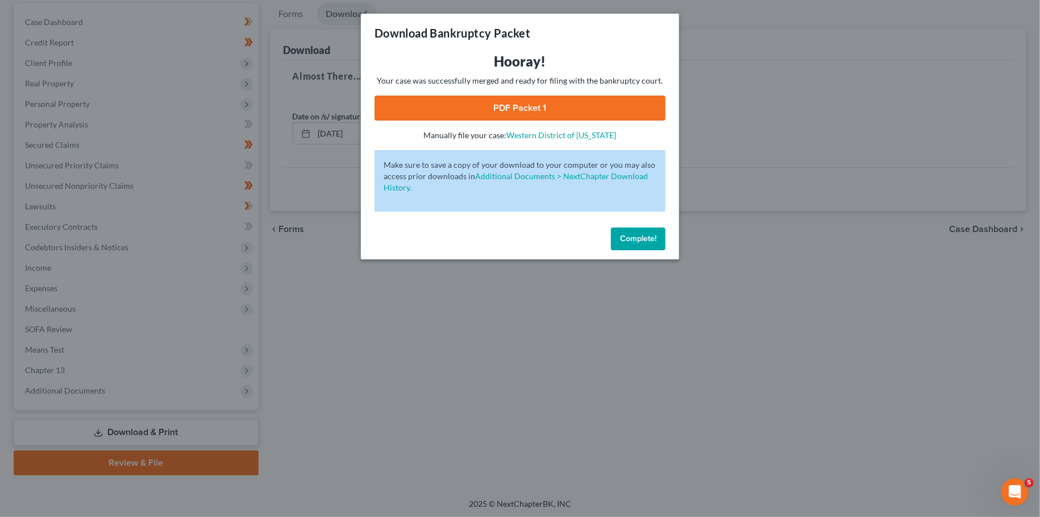
click at [497, 101] on link "PDF Packet 1" at bounding box center [520, 107] width 291 height 25
